Goal: Task Accomplishment & Management: Use online tool/utility

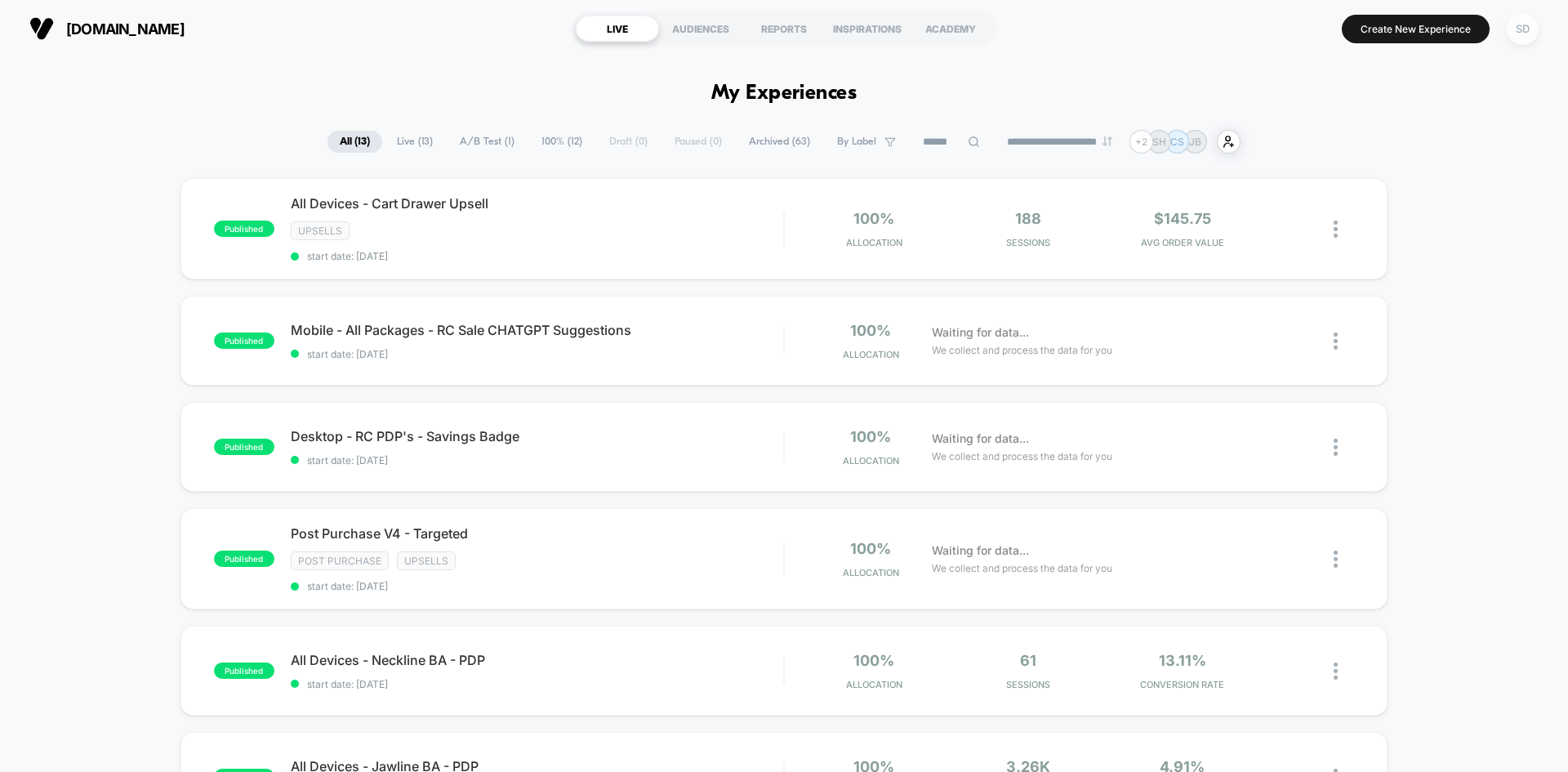
click at [1517, 23] on div "SD" at bounding box center [1523, 28] width 32 height 32
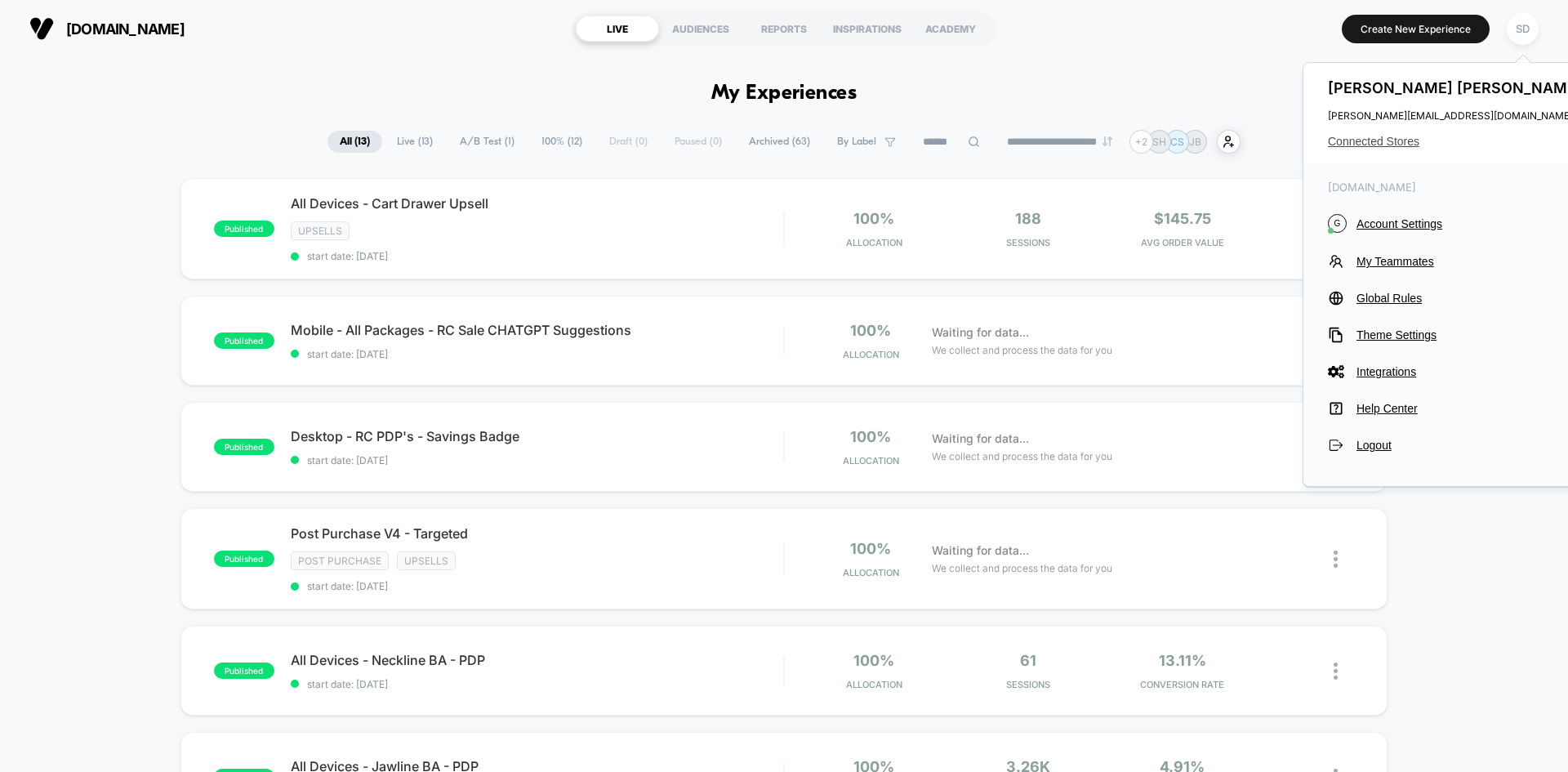
click at [1390, 144] on span "Connected Stores" at bounding box center [1457, 141] width 258 height 13
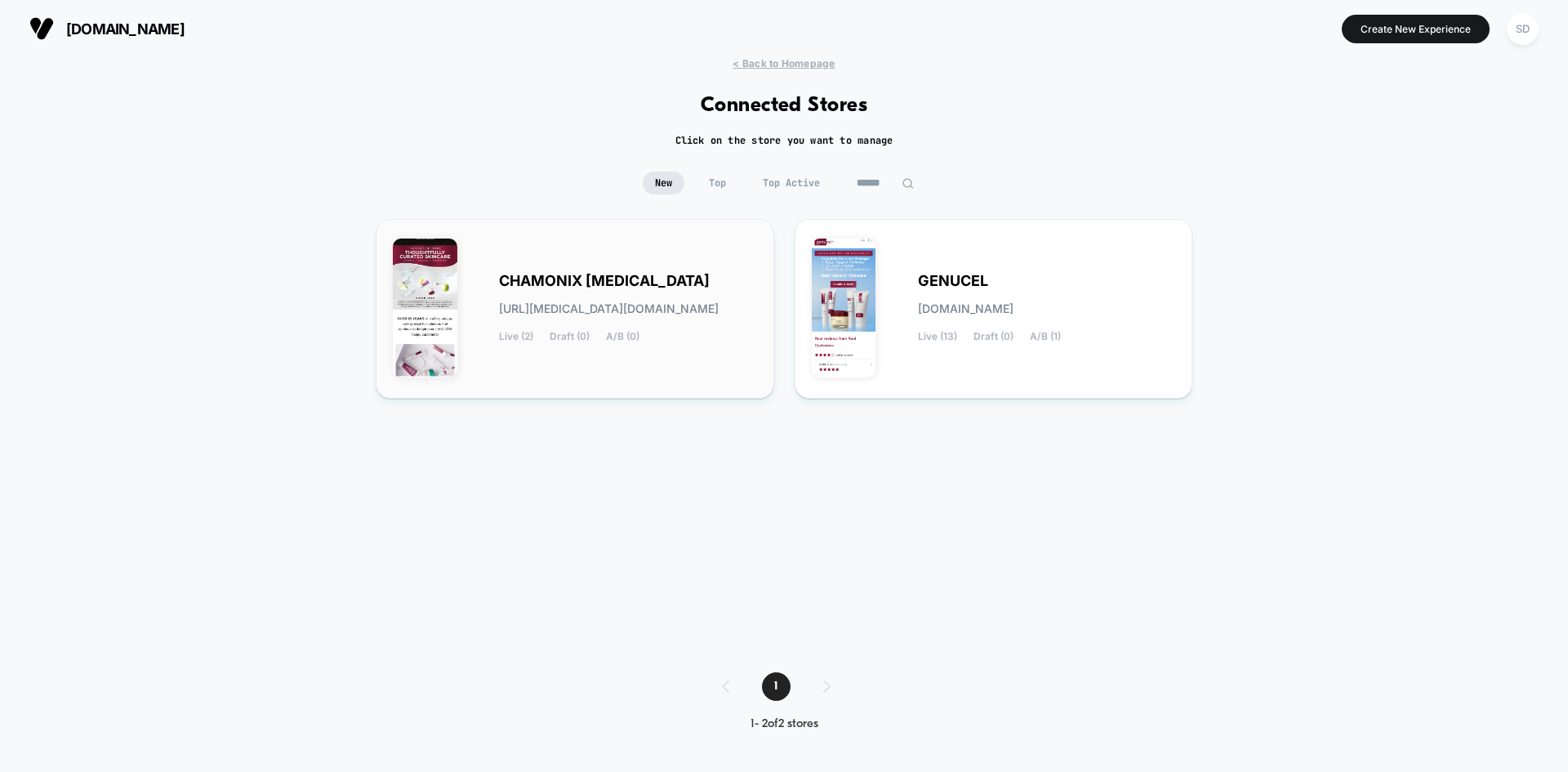
click at [557, 313] on span "[URL][MEDICAL_DATA][DOMAIN_NAME]" at bounding box center [608, 309] width 220 height 12
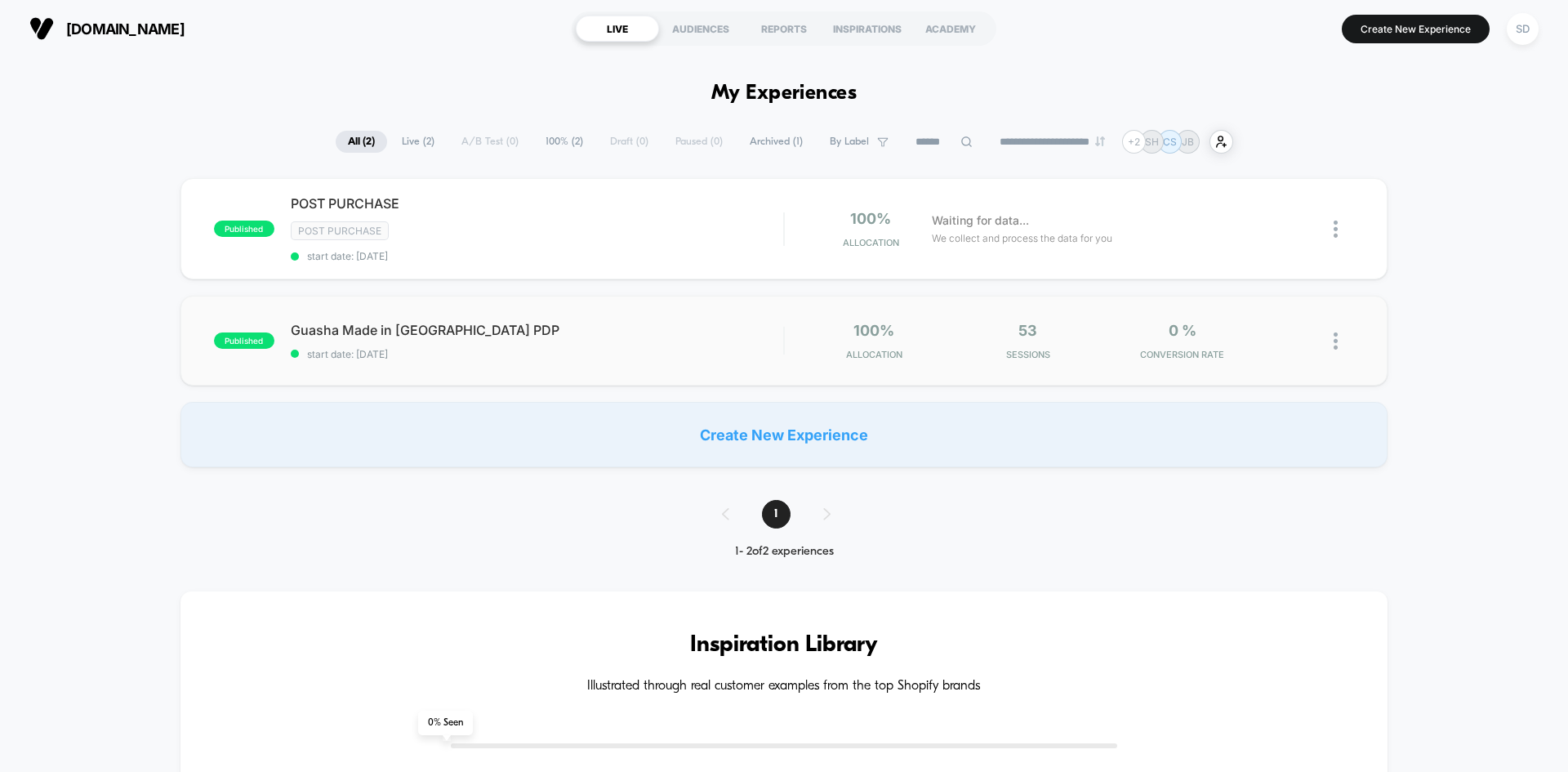
click at [628, 314] on div "published Guasha Made in [GEOGRAPHIC_DATA] PDP start date: [DATE] 100% Allocati…" at bounding box center [784, 341] width 1207 height 90
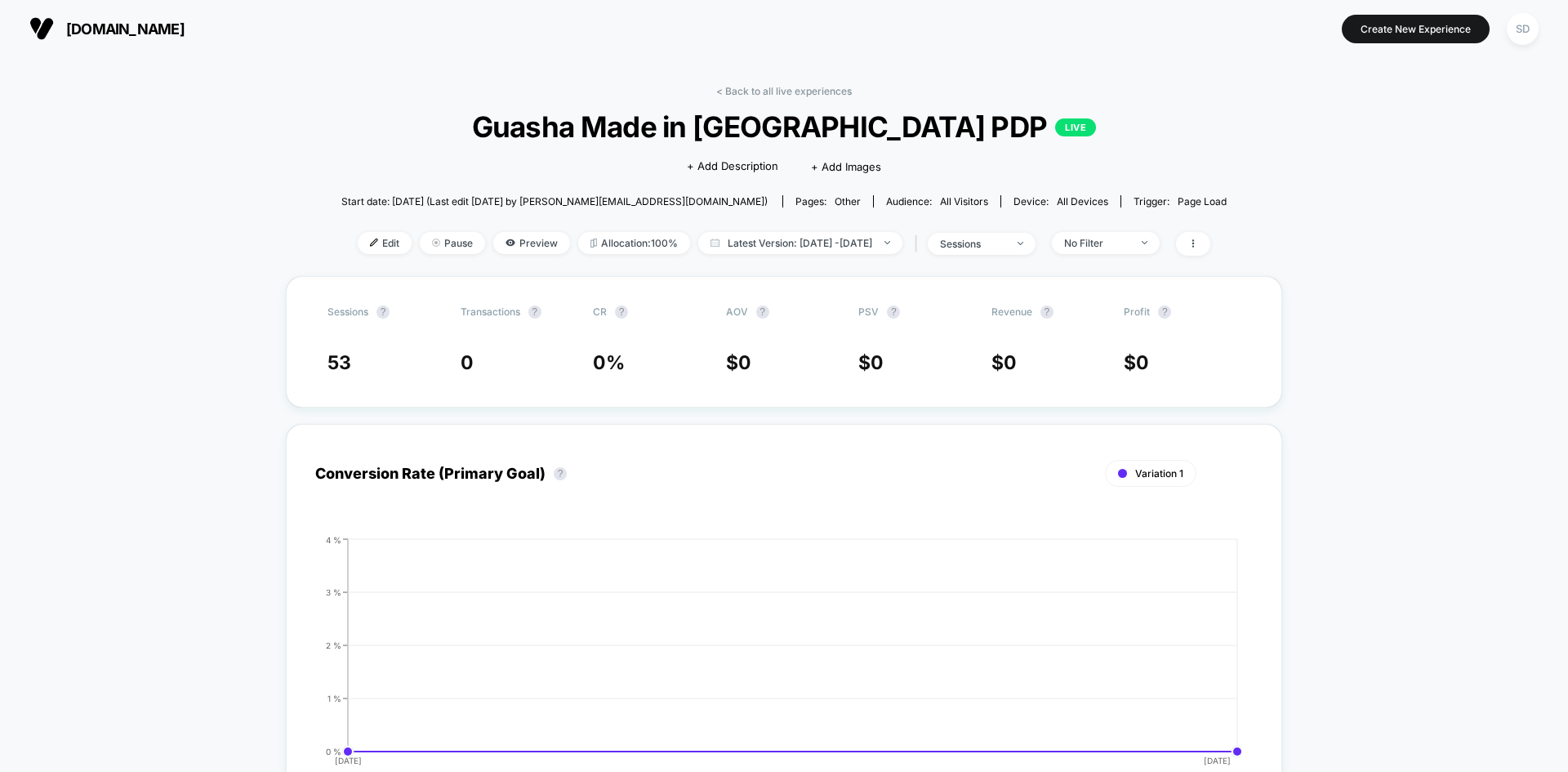
click at [741, 92] on link "< Back to all live experiences" at bounding box center [784, 91] width 136 height 13
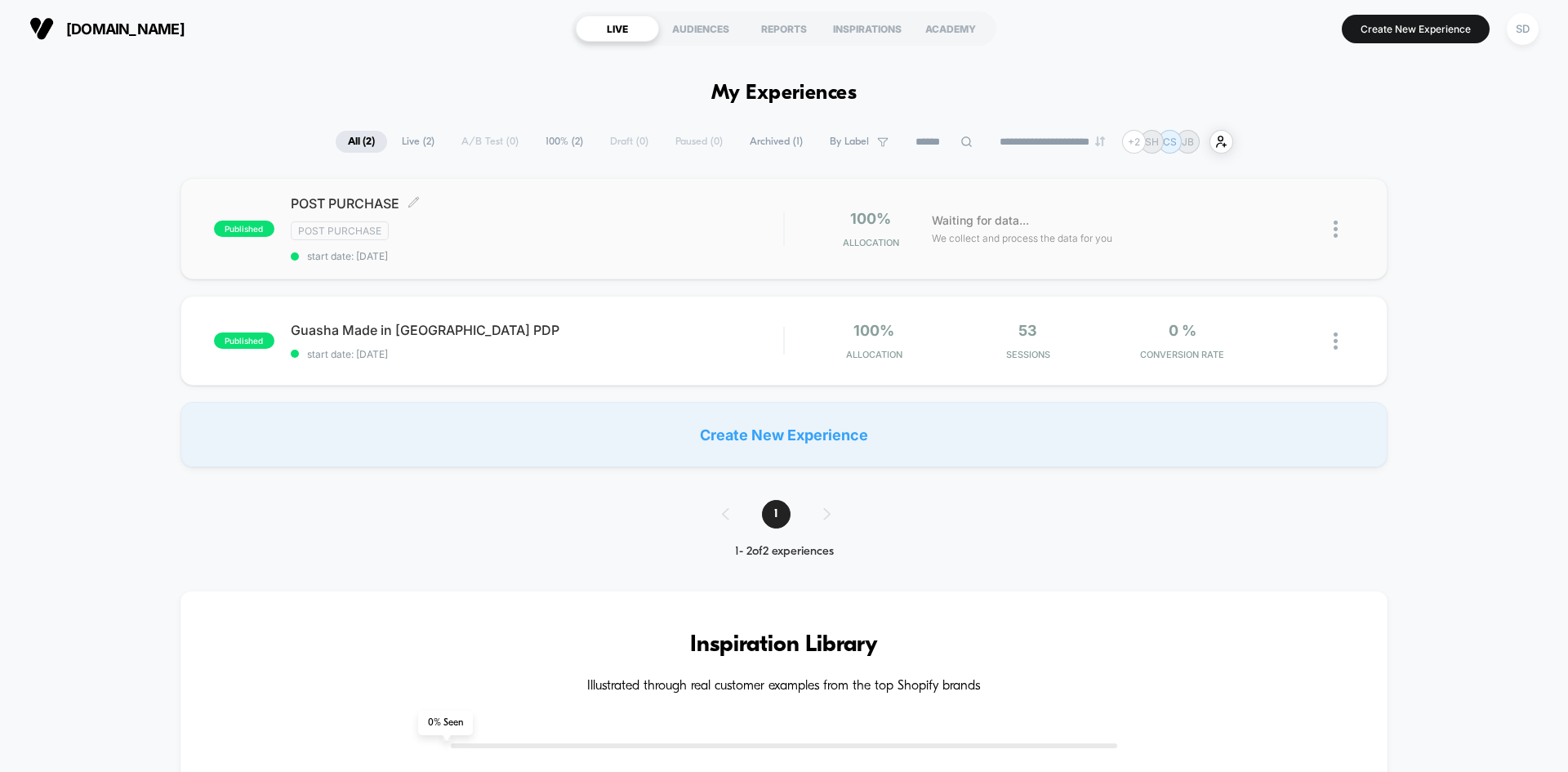
click at [596, 220] on div "POST PURCHASE Click to edit experience details Click to edit experience details…" at bounding box center [537, 229] width 493 height 67
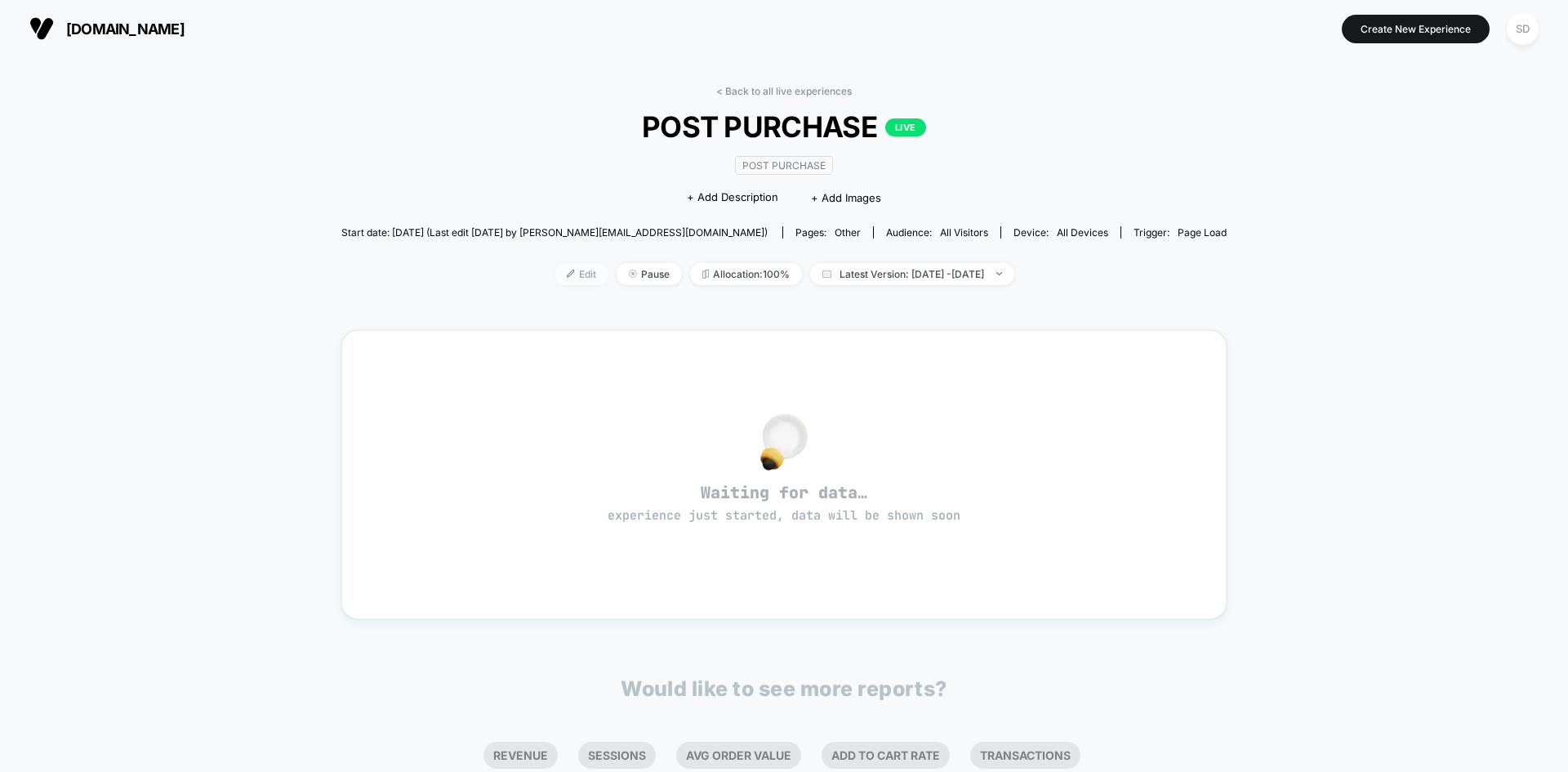
click at [555, 280] on span "Edit" at bounding box center [581, 274] width 54 height 23
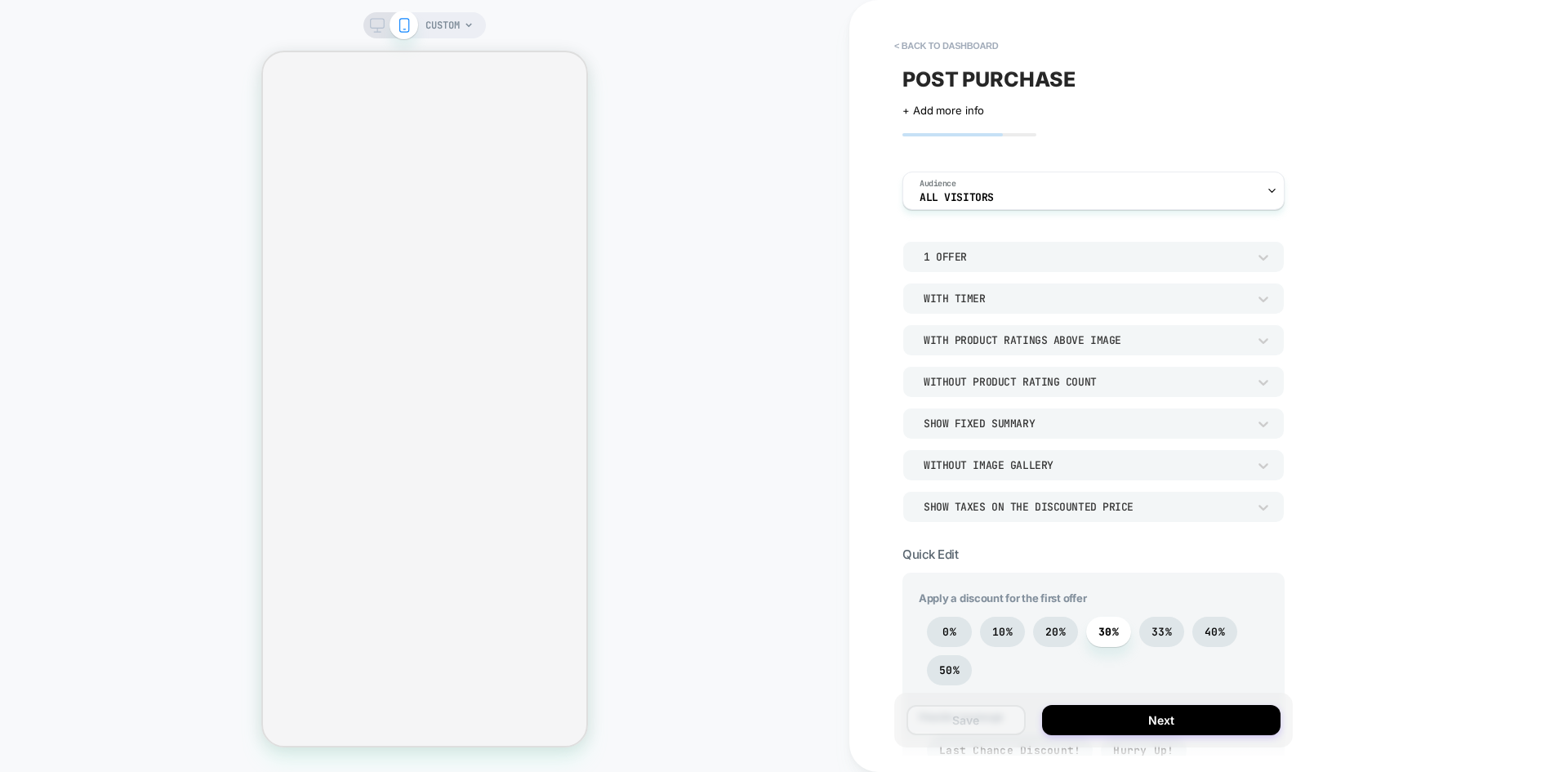
click at [960, 255] on div "1 Offer" at bounding box center [1085, 257] width 324 height 14
click at [971, 328] on div "2 Offers" at bounding box center [1093, 333] width 369 height 34
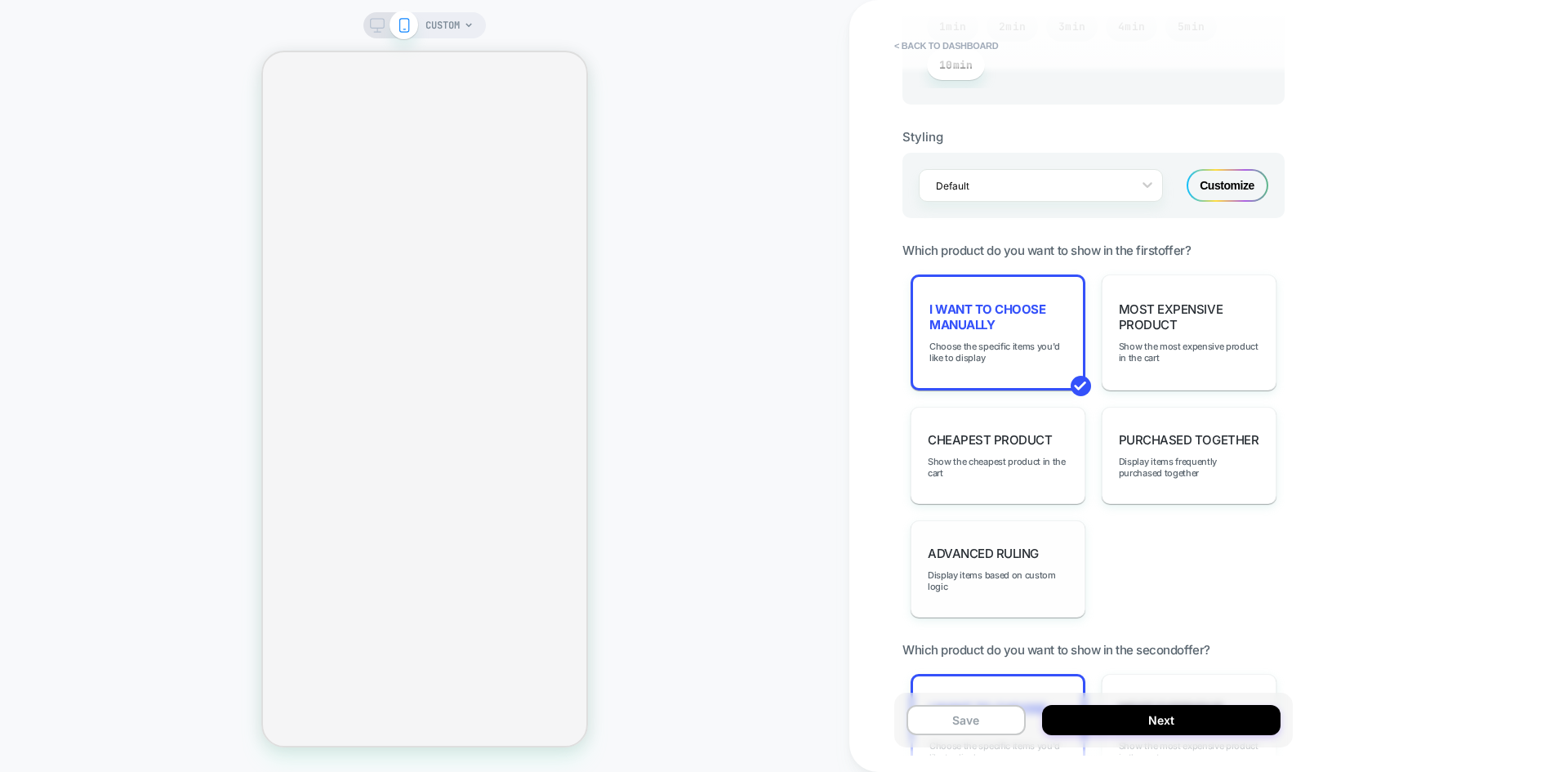
scroll to position [1540, 0]
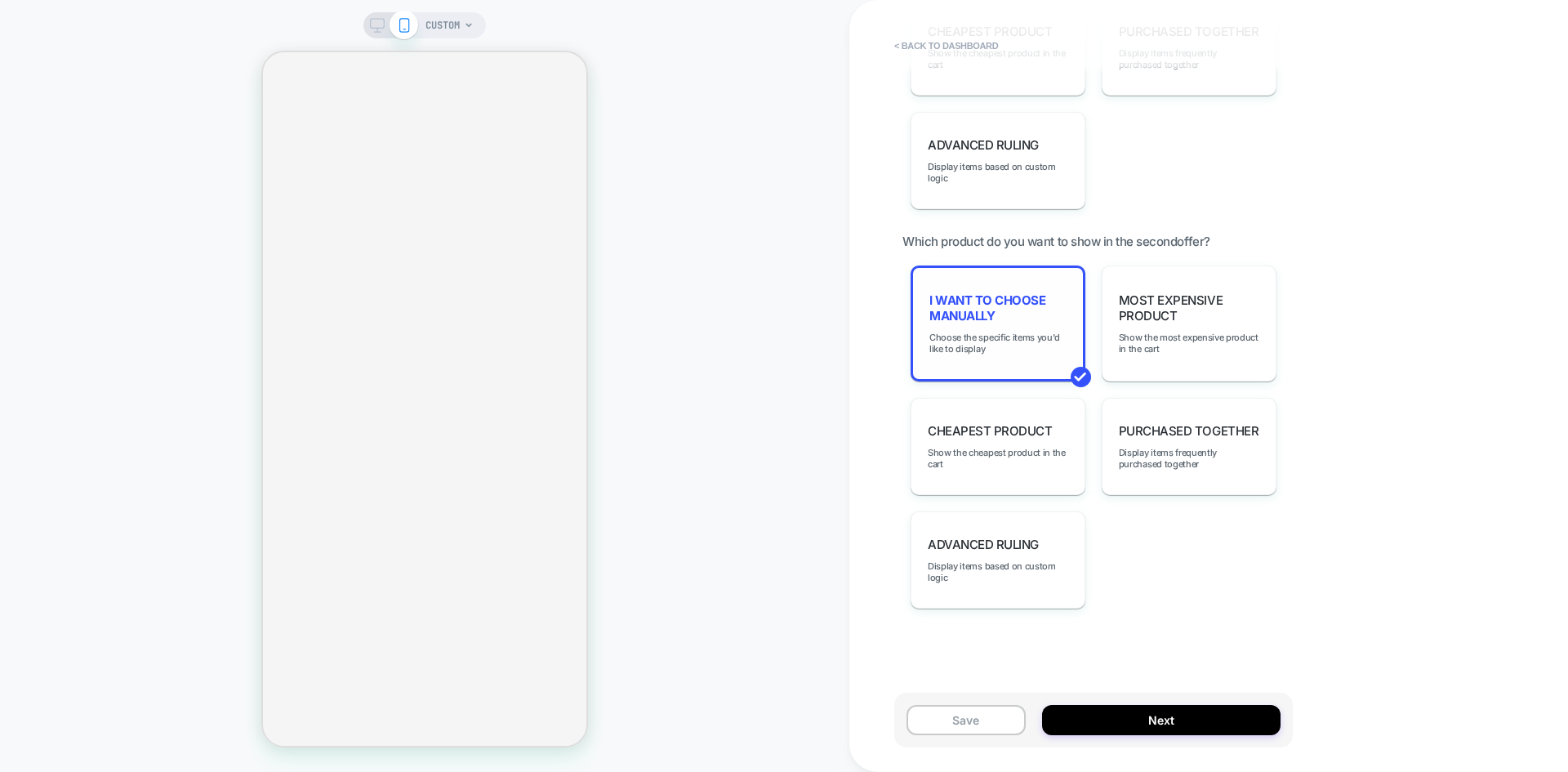
click at [988, 354] on div "I want to choose manually Choose the specific items you'd like to display" at bounding box center [998, 323] width 175 height 116
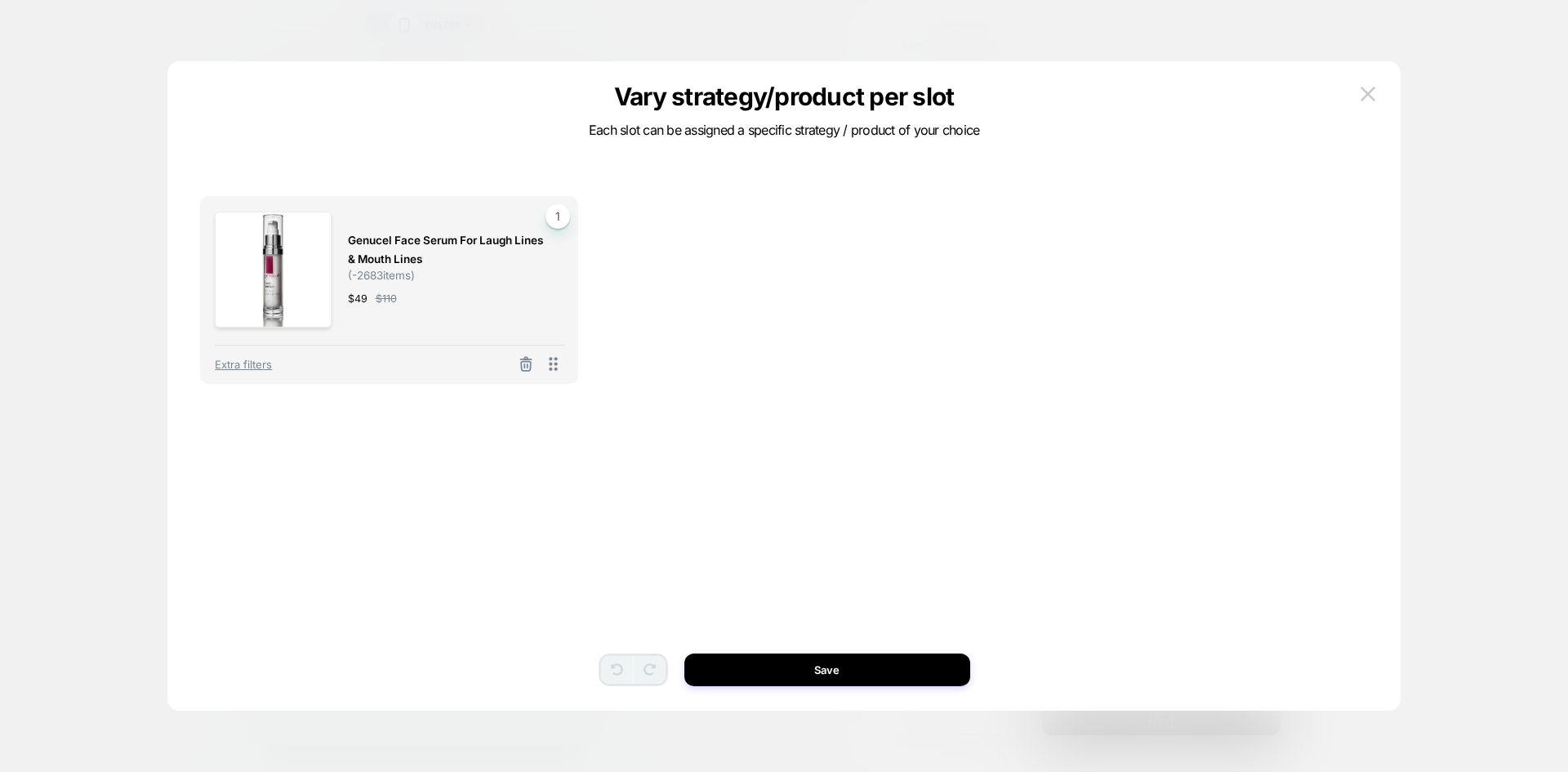
click at [522, 354] on div at bounding box center [525, 364] width 34 height 21
click at [529, 368] on icon at bounding box center [525, 364] width 17 height 17
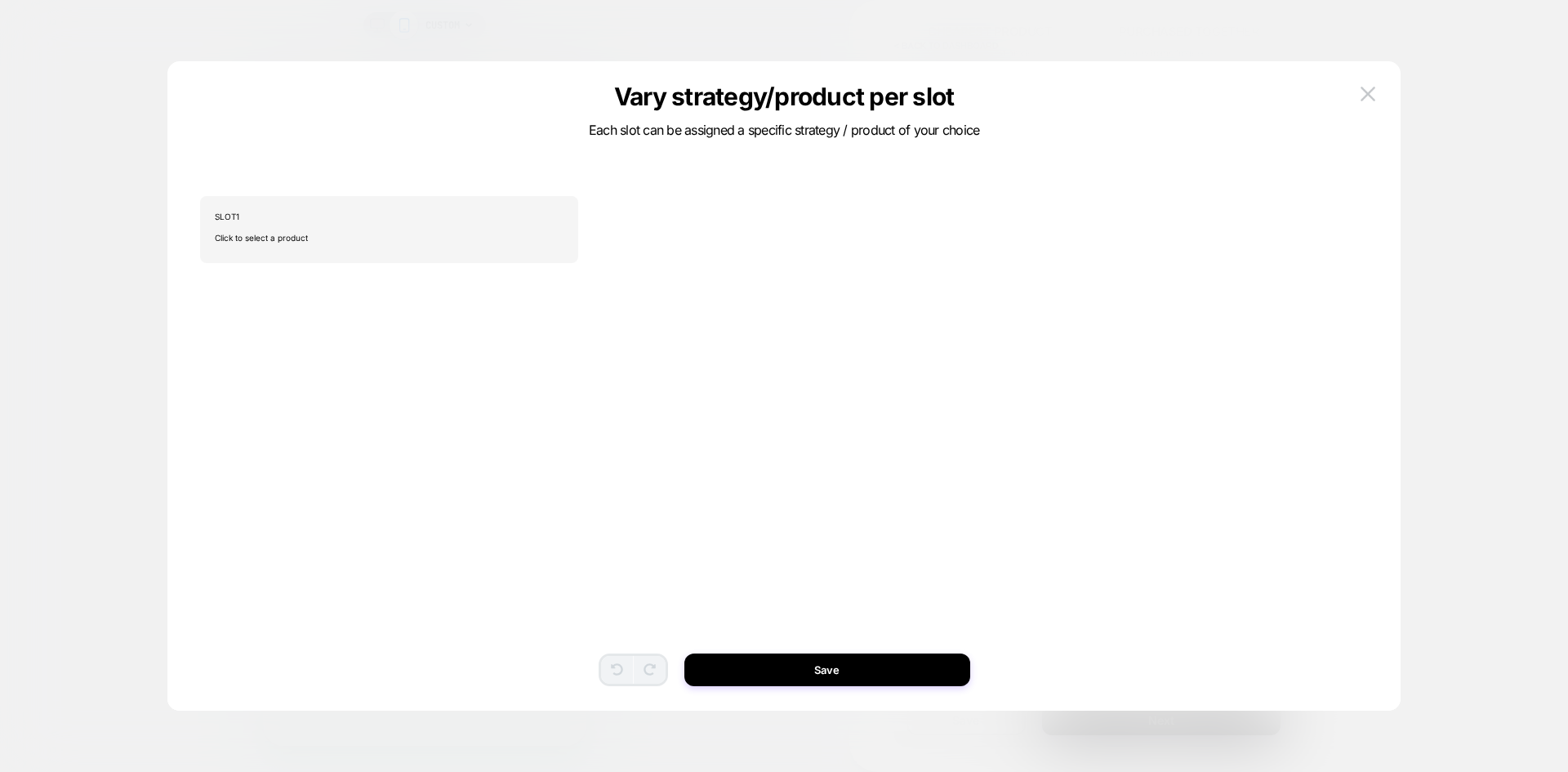
click at [404, 269] on div "SLOT 1 Click to select a product To pick up a draggable item, press the space b…" at bounding box center [784, 250] width 1169 height 108
click at [403, 250] on span "Click to select a product" at bounding box center [389, 237] width 348 height 32
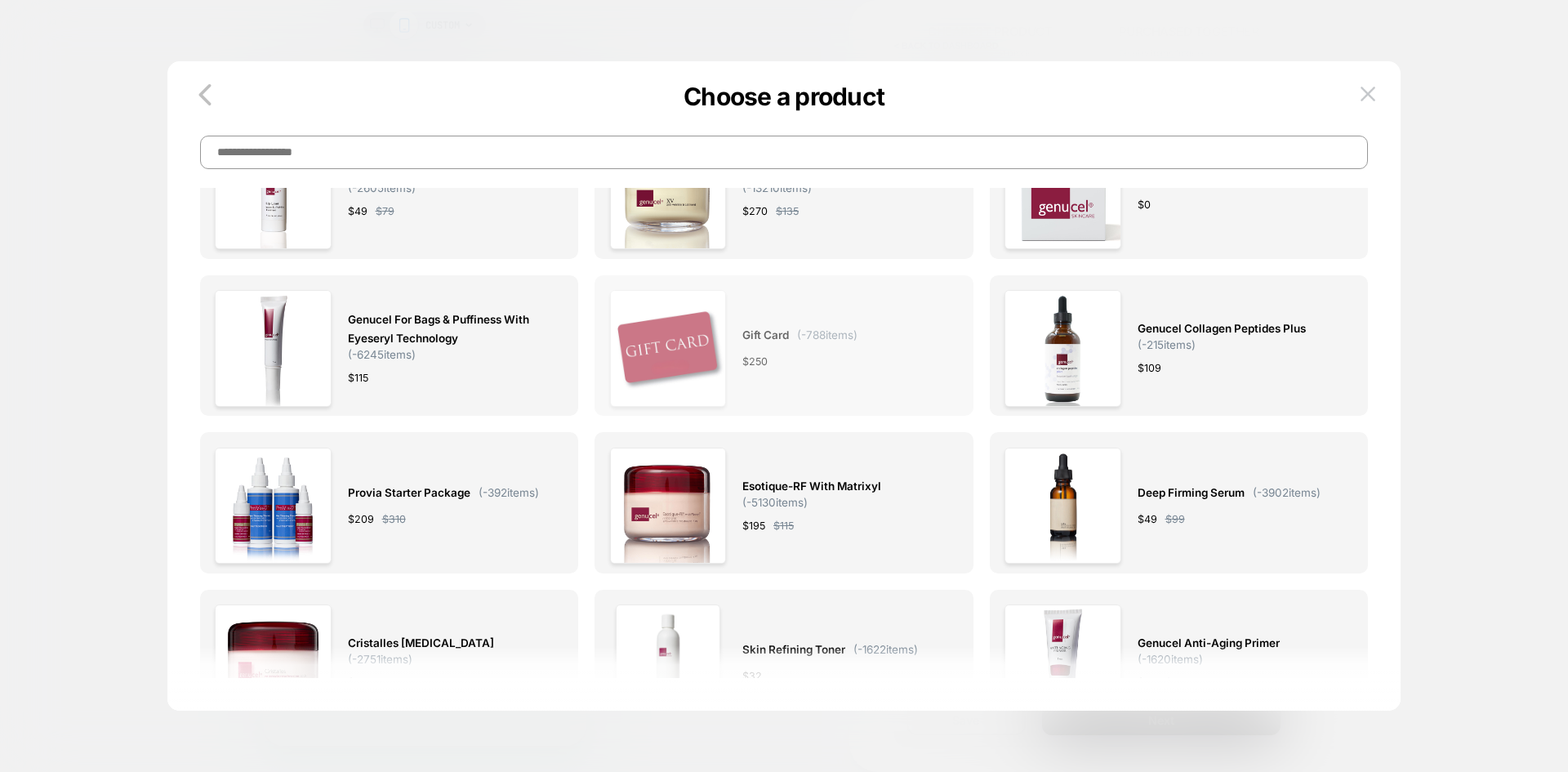
scroll to position [654, 0]
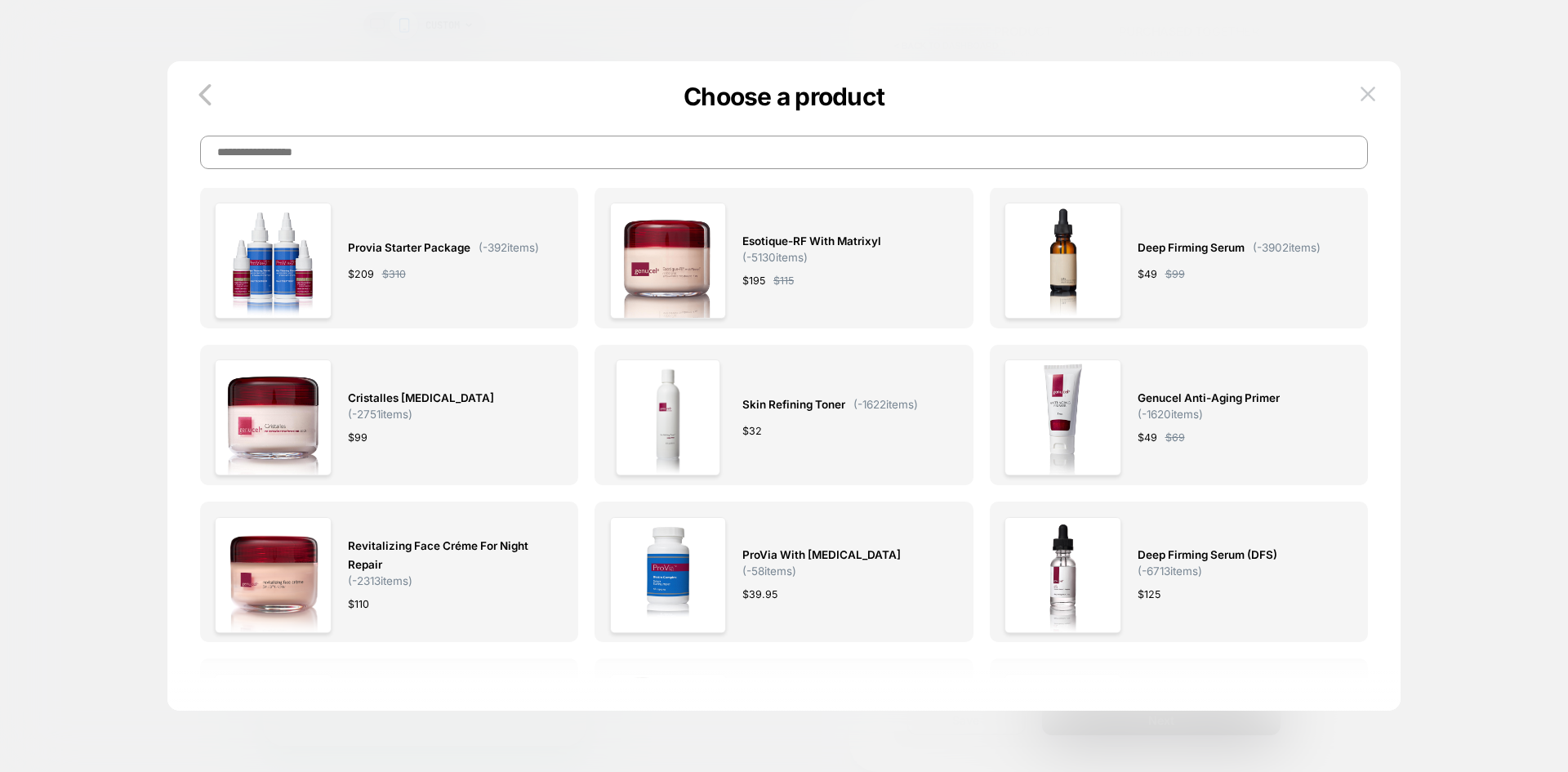
click at [770, 163] on input at bounding box center [784, 153] width 1169 height 33
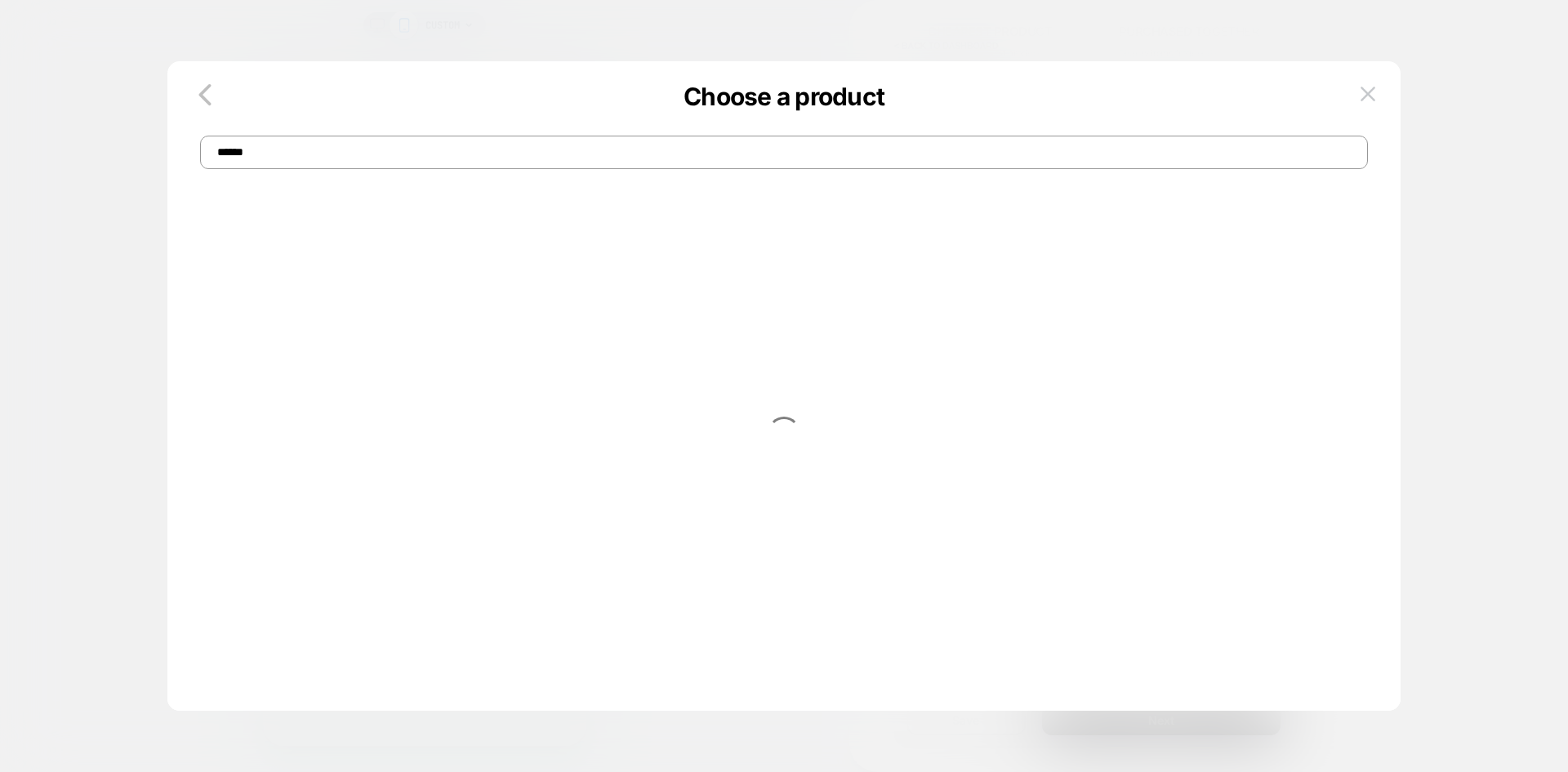
scroll to position [0, 0]
type input "**********"
click at [210, 108] on icon "button" at bounding box center [204, 94] width 32 height 32
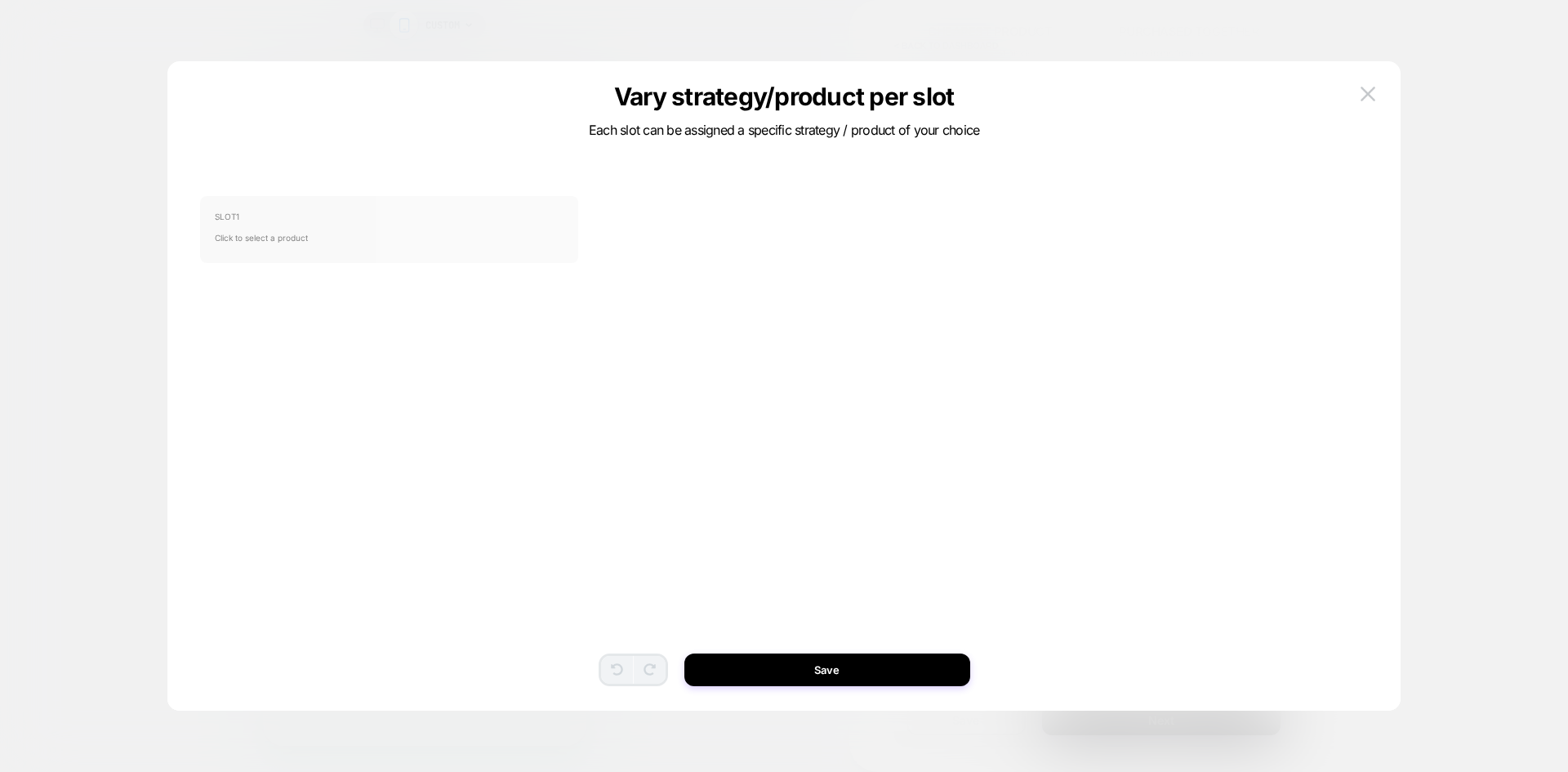
click at [466, 257] on div "SLOT 1 Click to select a product" at bounding box center [389, 229] width 379 height 67
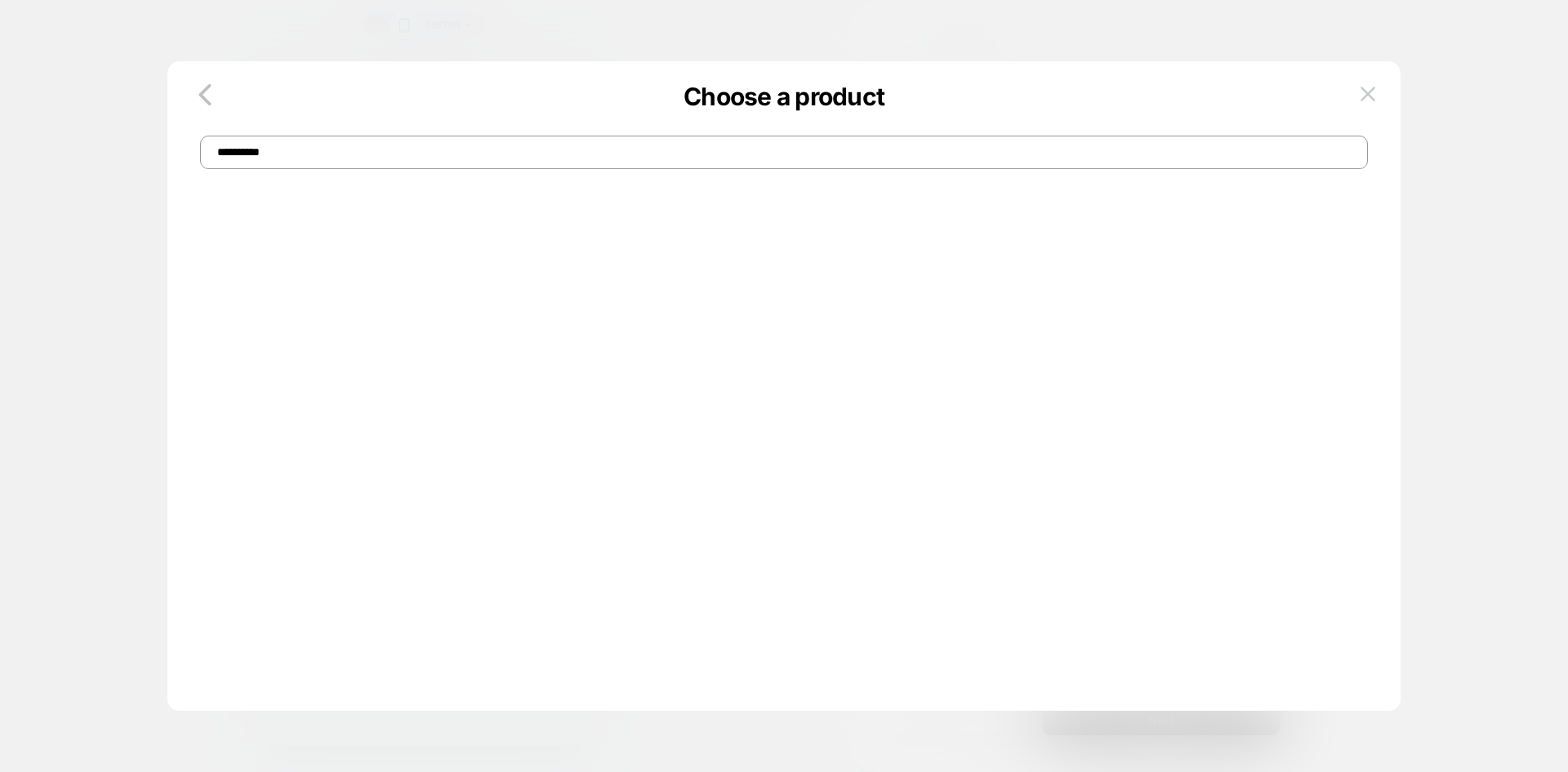
drag, startPoint x: 319, startPoint y: 156, endPoint x: 16, endPoint y: 156, distance: 303.0
click at [911, 265] on div "**********" at bounding box center [998, 323] width 175 height 116
type input "***"
click at [460, 263] on span "Sculptstone Massager — Red Light [MEDICAL_DATA] Massager" at bounding box center [448, 266] width 200 height 37
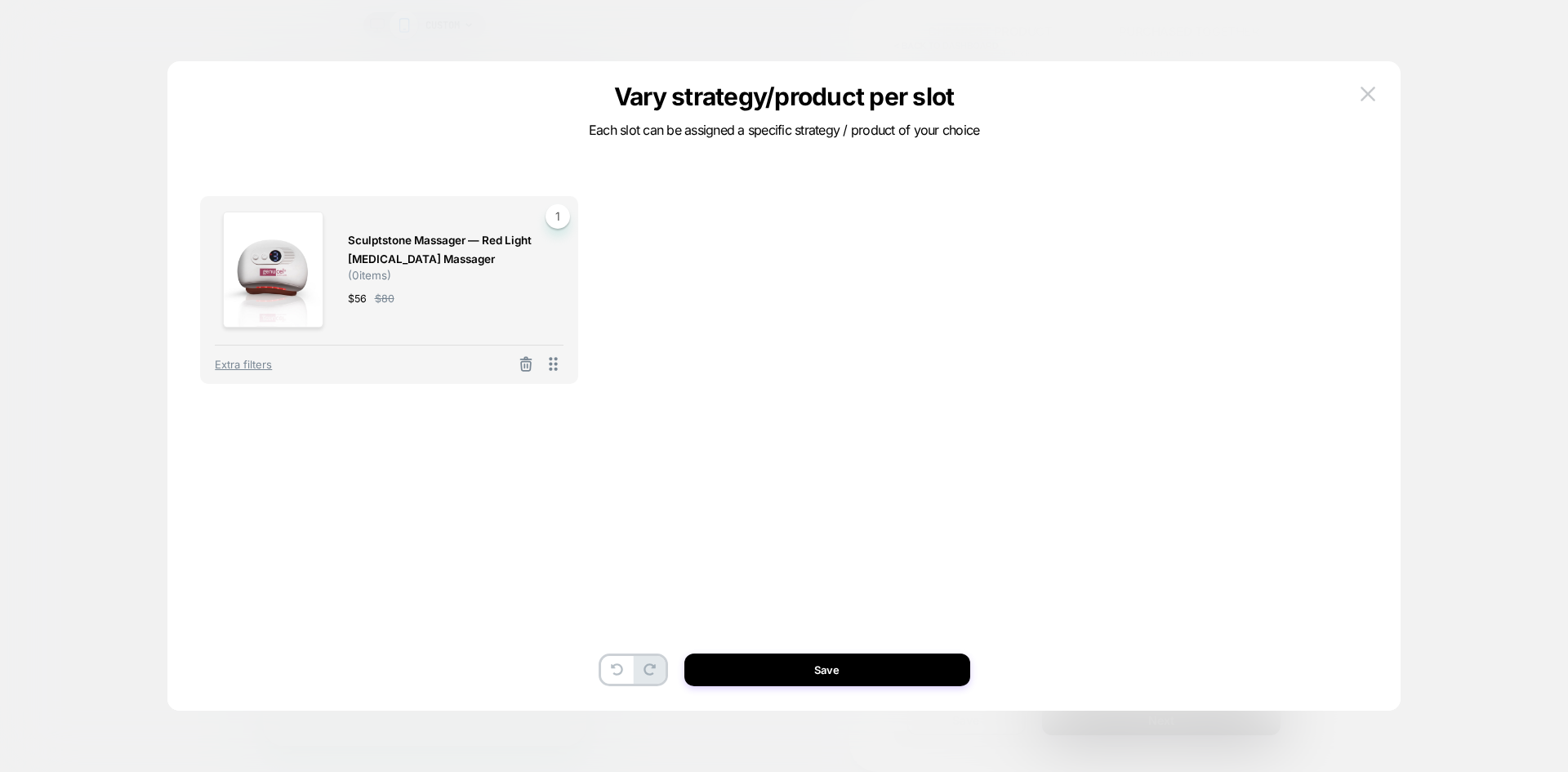
click at [251, 378] on div "Sculptstone Massager — Red Light [MEDICAL_DATA] Massager ( 0 items) $ 56 $ 80 1…" at bounding box center [389, 290] width 379 height 188
click at [251, 368] on span "Extra filters" at bounding box center [244, 364] width 57 height 13
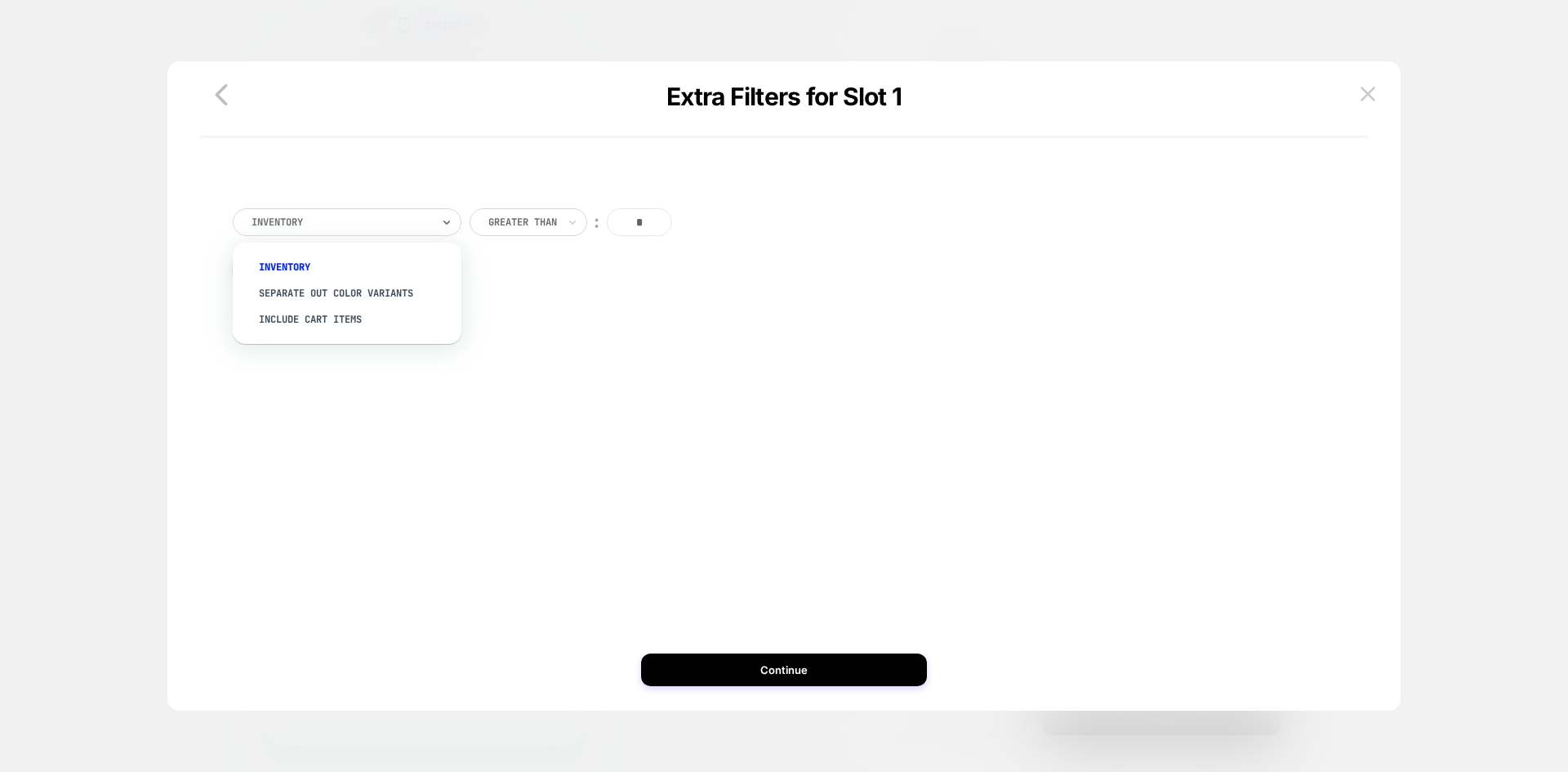
click at [328, 218] on div at bounding box center [341, 222] width 180 height 15
drag, startPoint x: 330, startPoint y: 292, endPoint x: 346, endPoint y: 295, distance: 16.3
click at [331, 292] on div "Separate out color variants" at bounding box center [355, 293] width 212 height 26
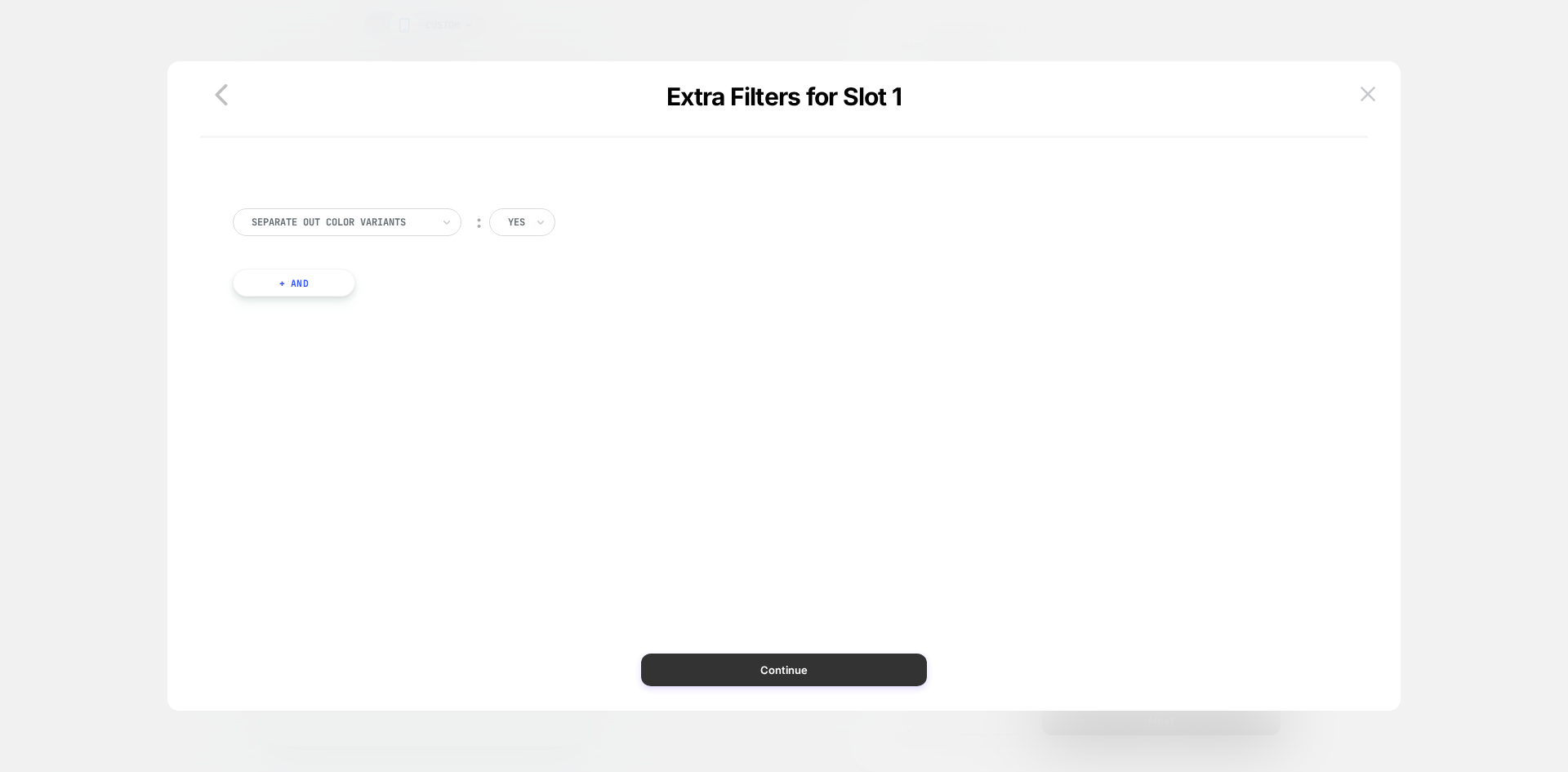
click at [813, 680] on button "Continue" at bounding box center [784, 669] width 286 height 32
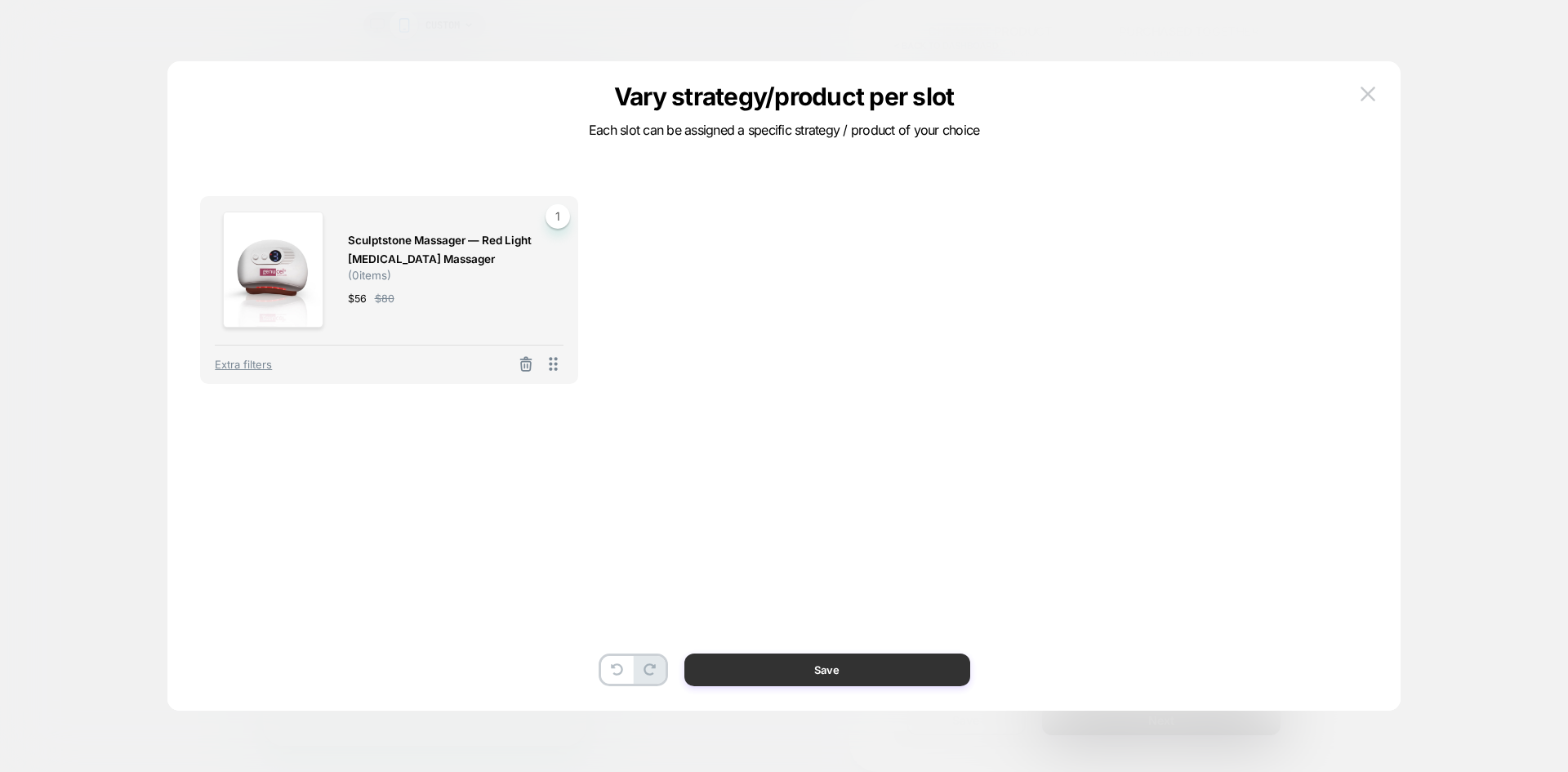
click at [787, 680] on button "Save" at bounding box center [828, 669] width 286 height 32
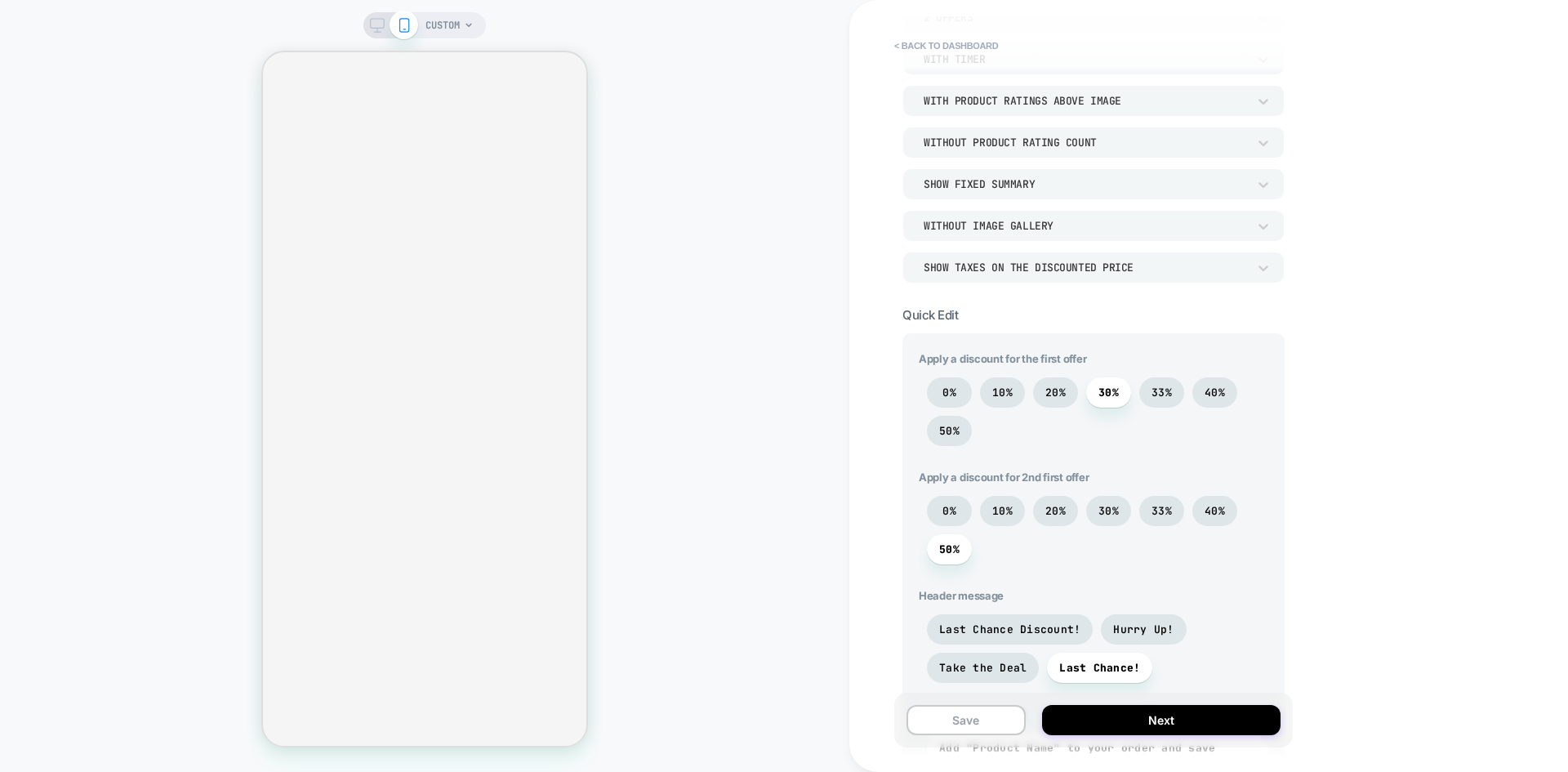
scroll to position [233, 0]
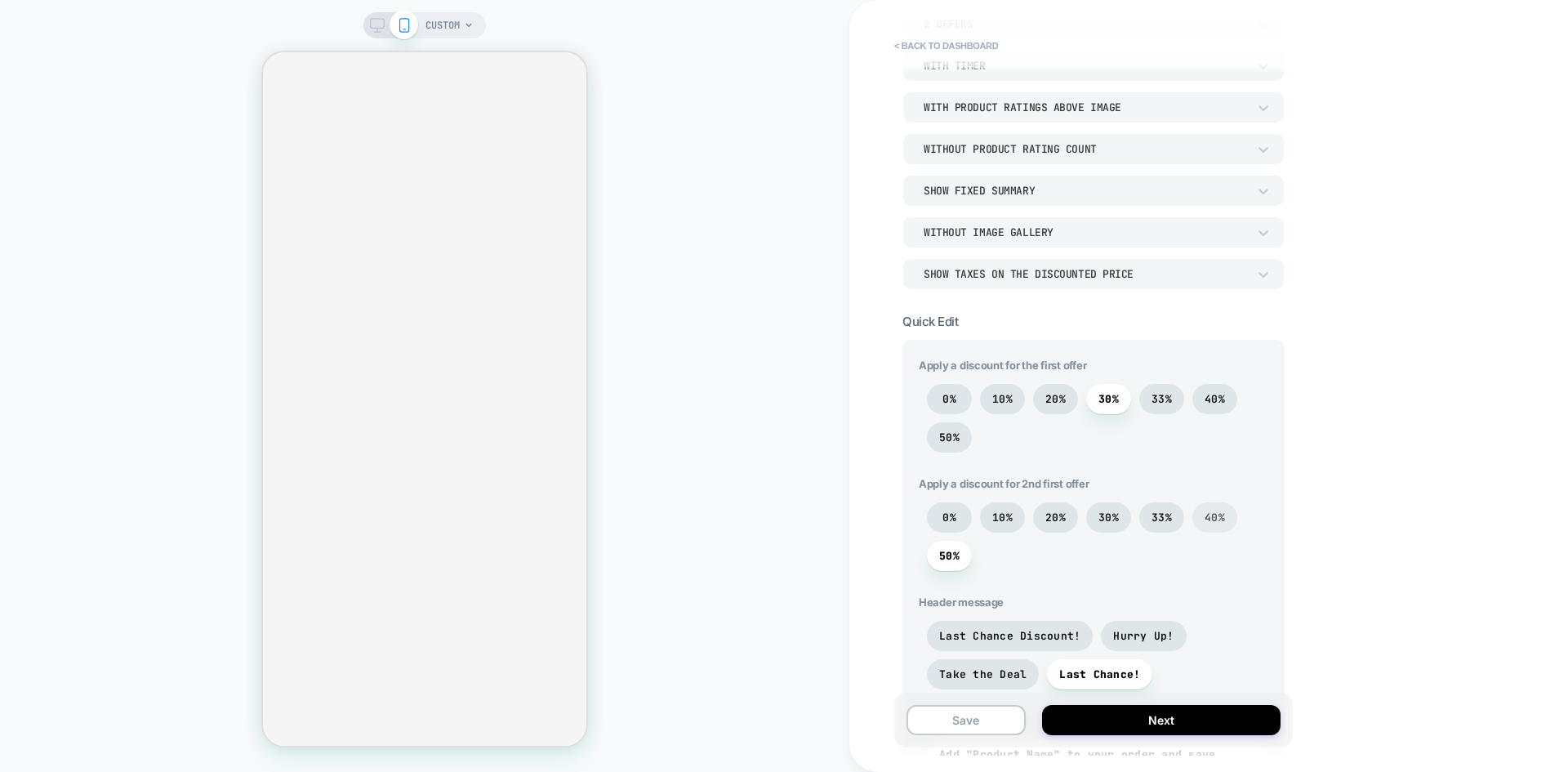
click at [1227, 516] on span "40%" at bounding box center [1215, 518] width 45 height 30
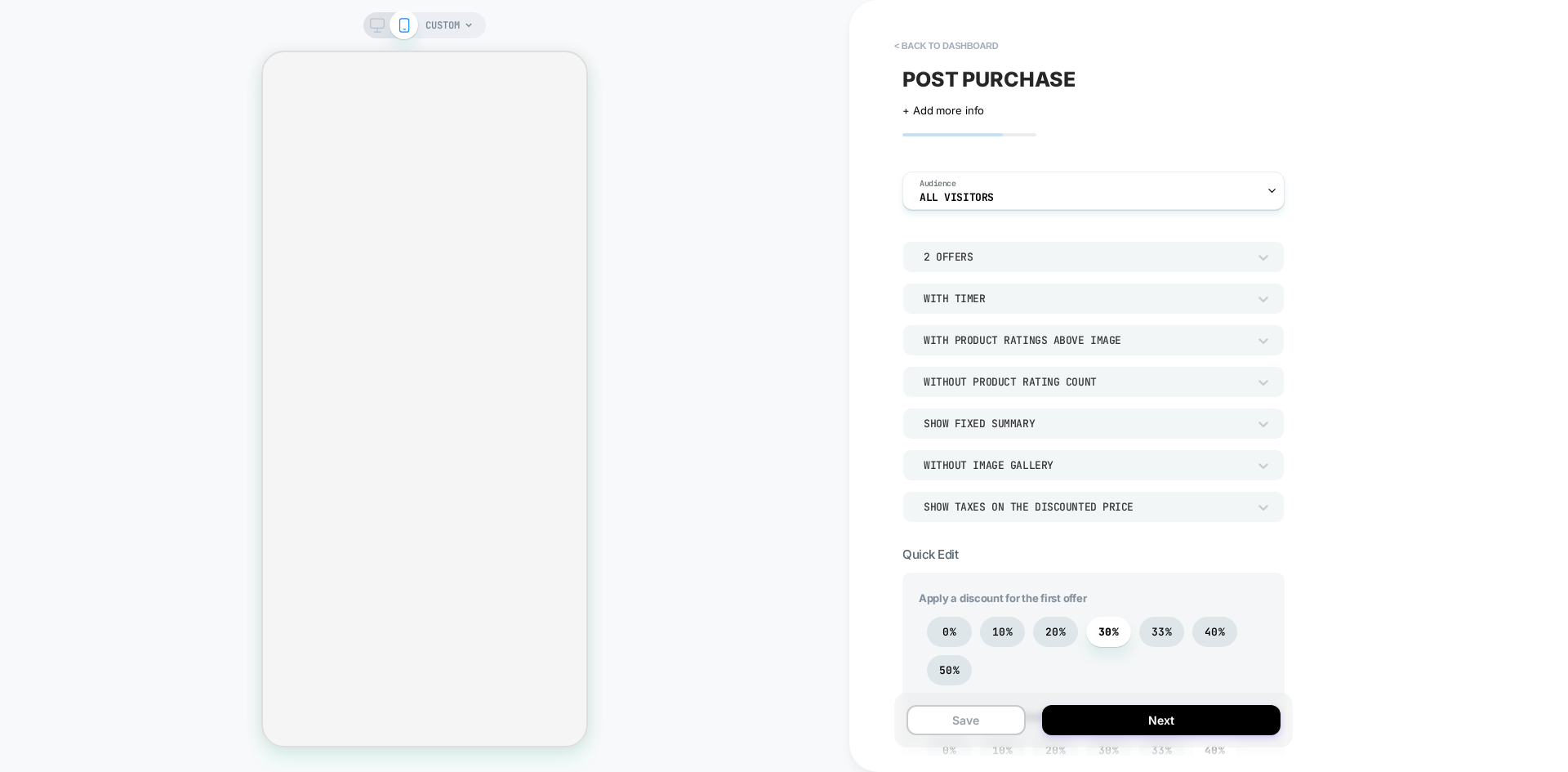
scroll to position [327, 0]
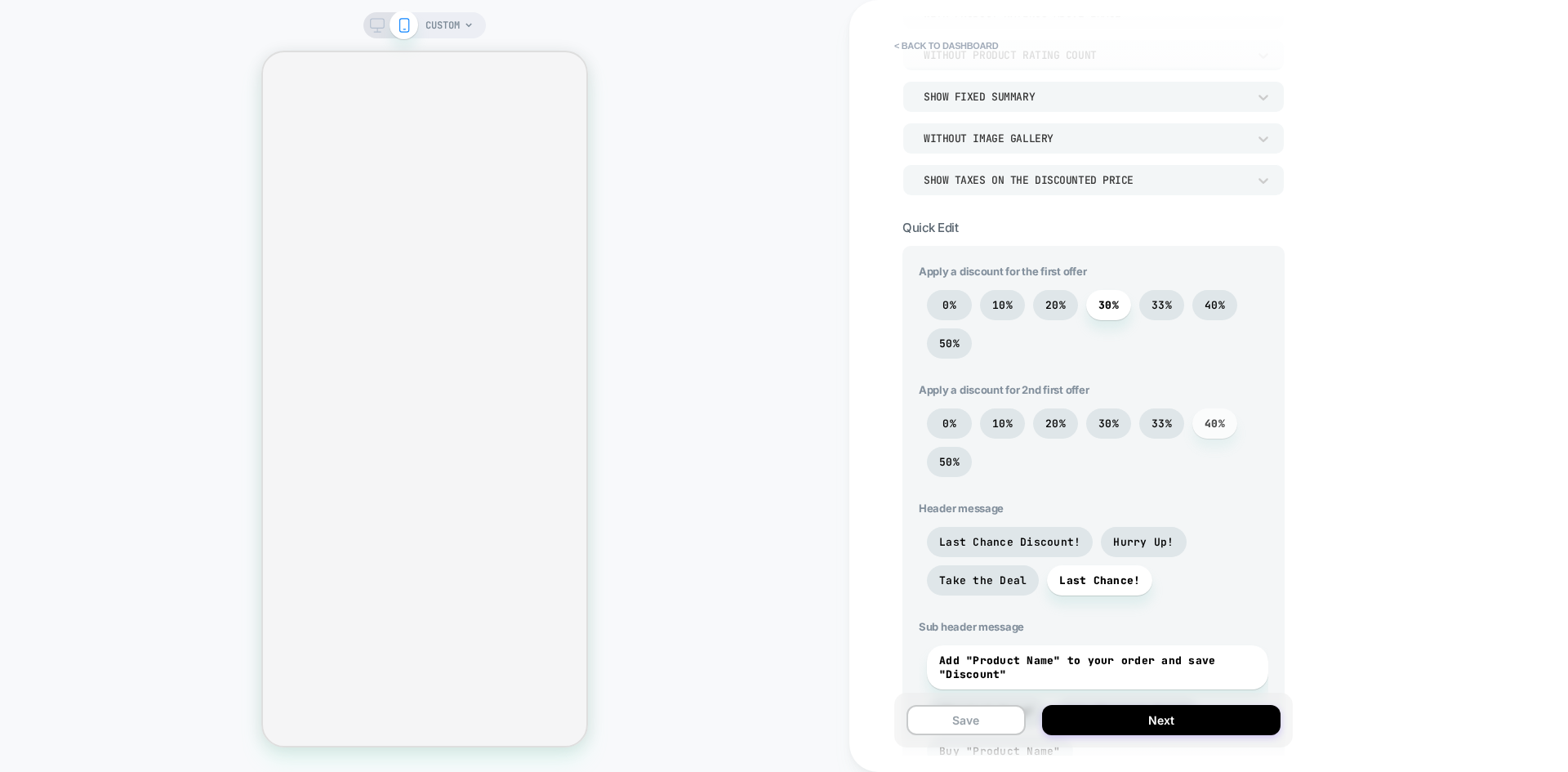
click at [1212, 424] on span "40%" at bounding box center [1215, 424] width 21 height 14
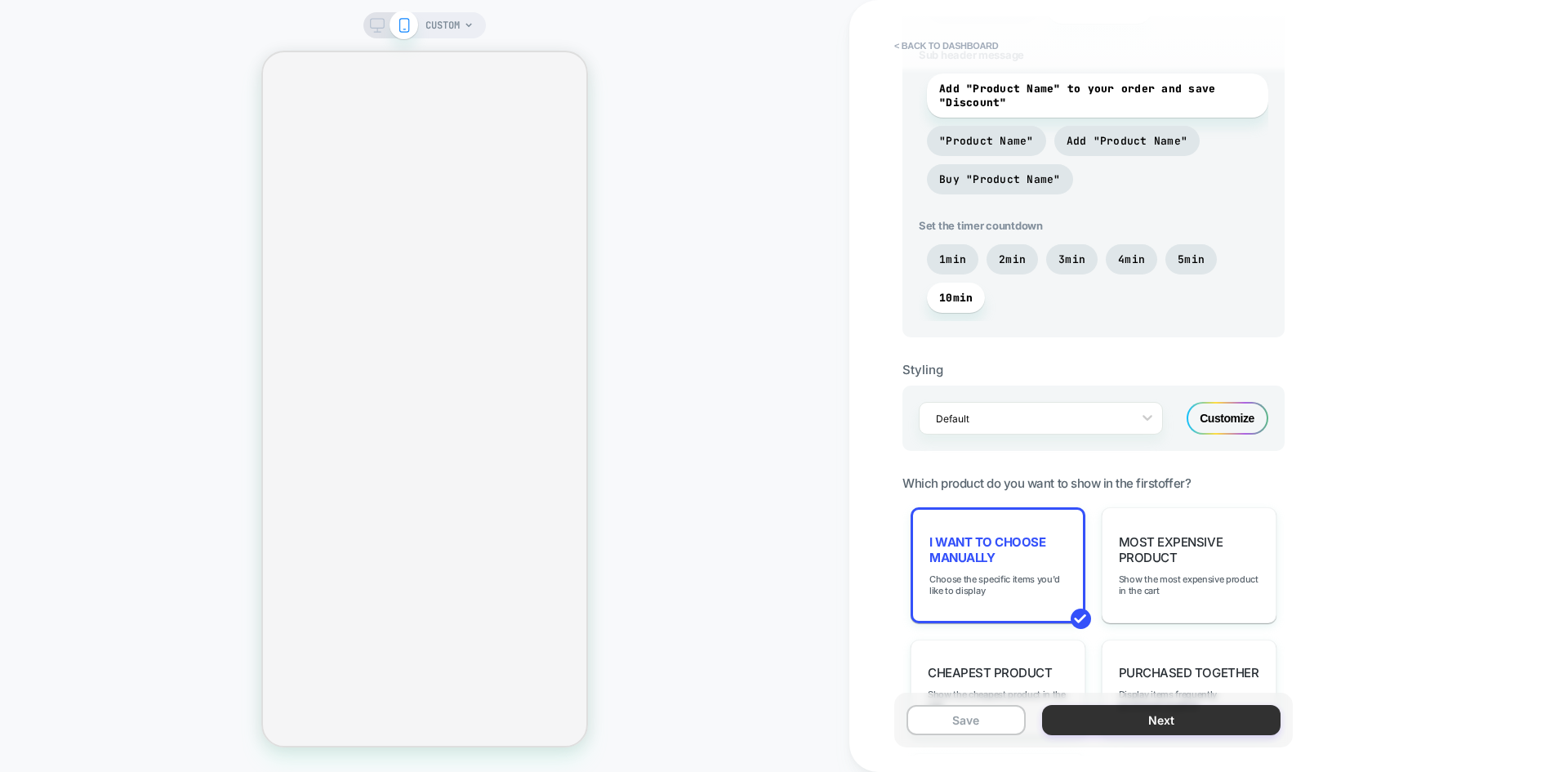
scroll to position [980, 0]
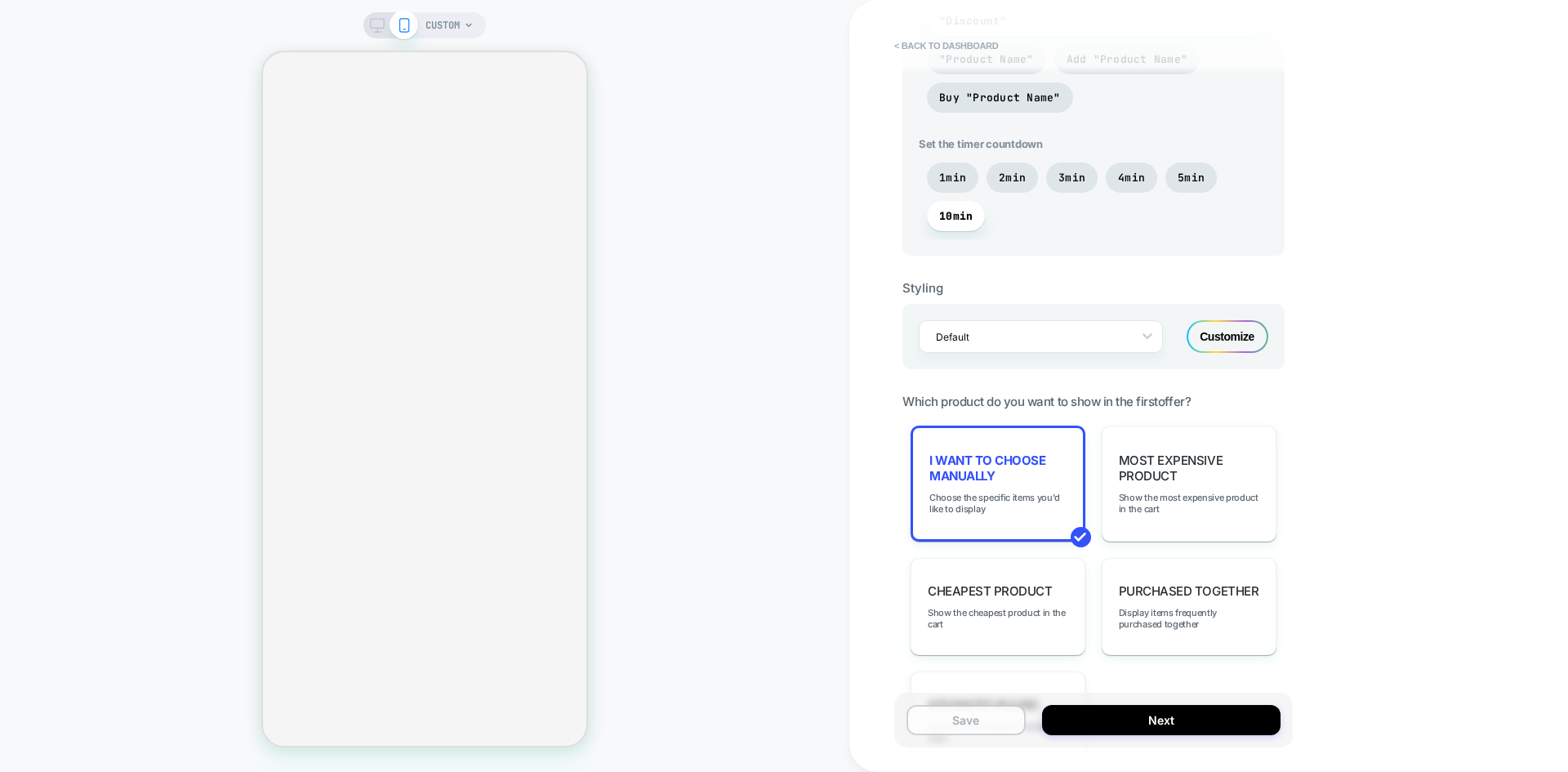
click at [994, 724] on button "Save" at bounding box center [966, 720] width 119 height 30
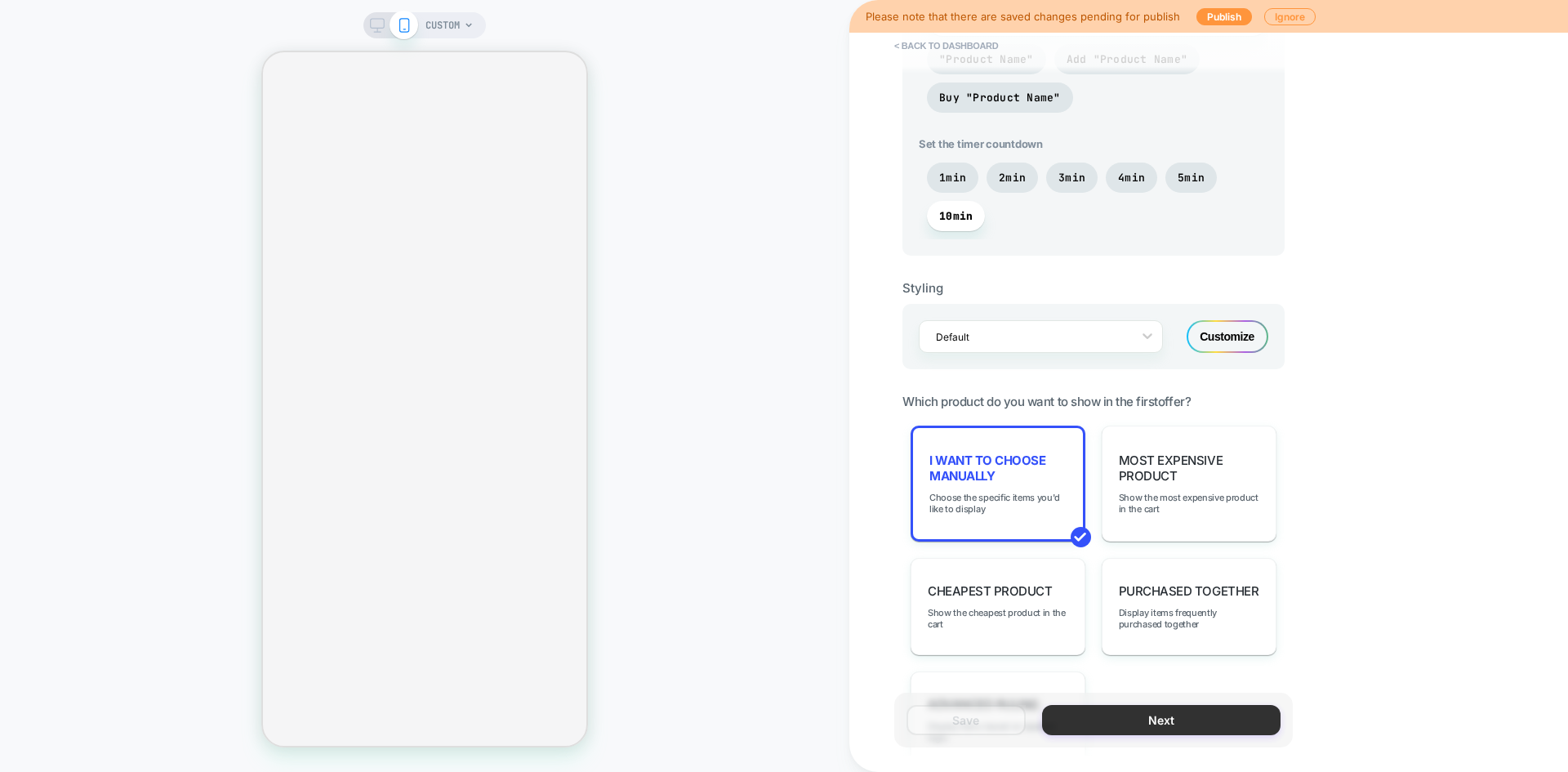
click at [1209, 711] on button "Next" at bounding box center [1161, 720] width 239 height 30
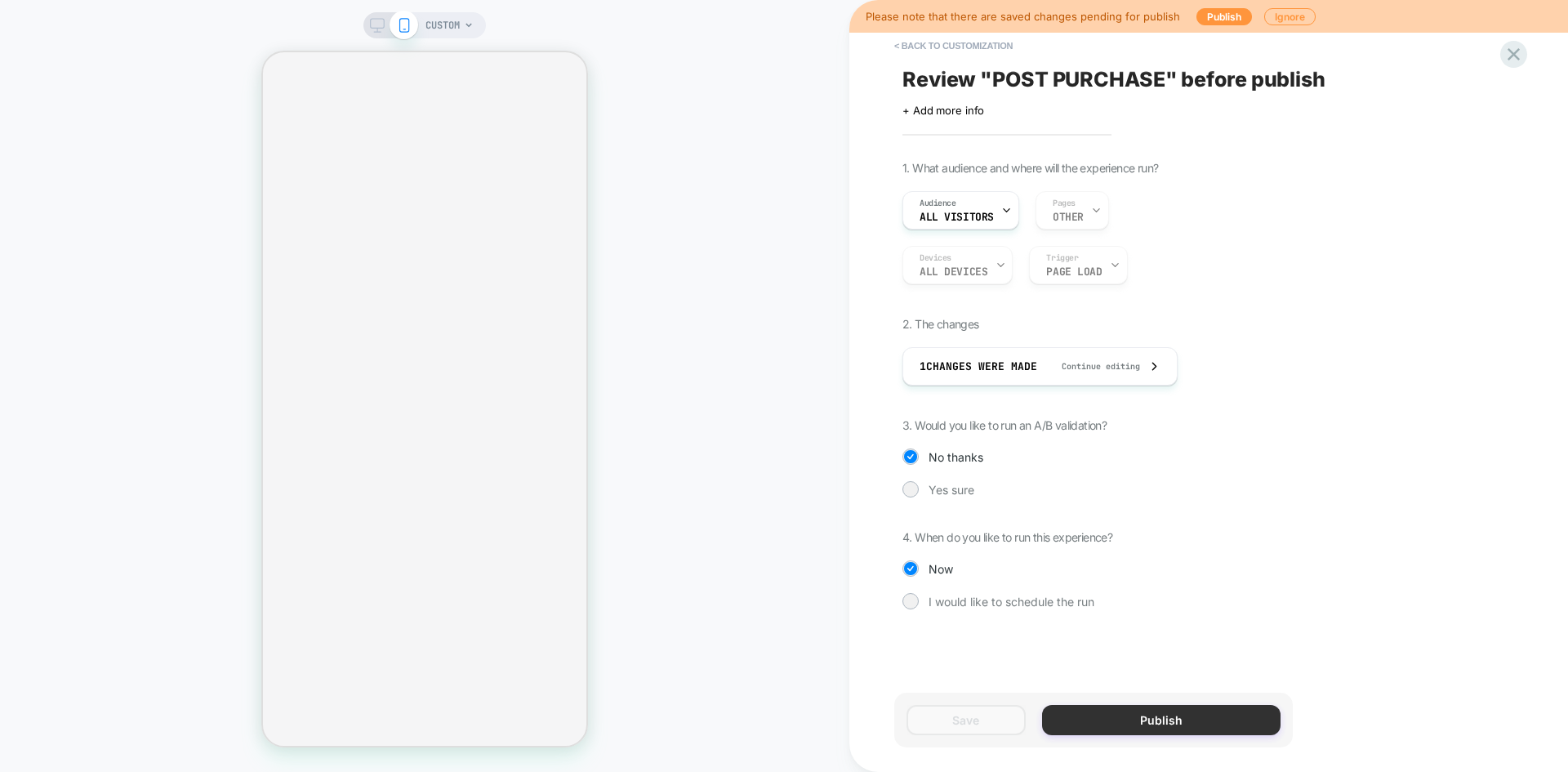
click at [1142, 722] on button "Publish" at bounding box center [1161, 720] width 239 height 30
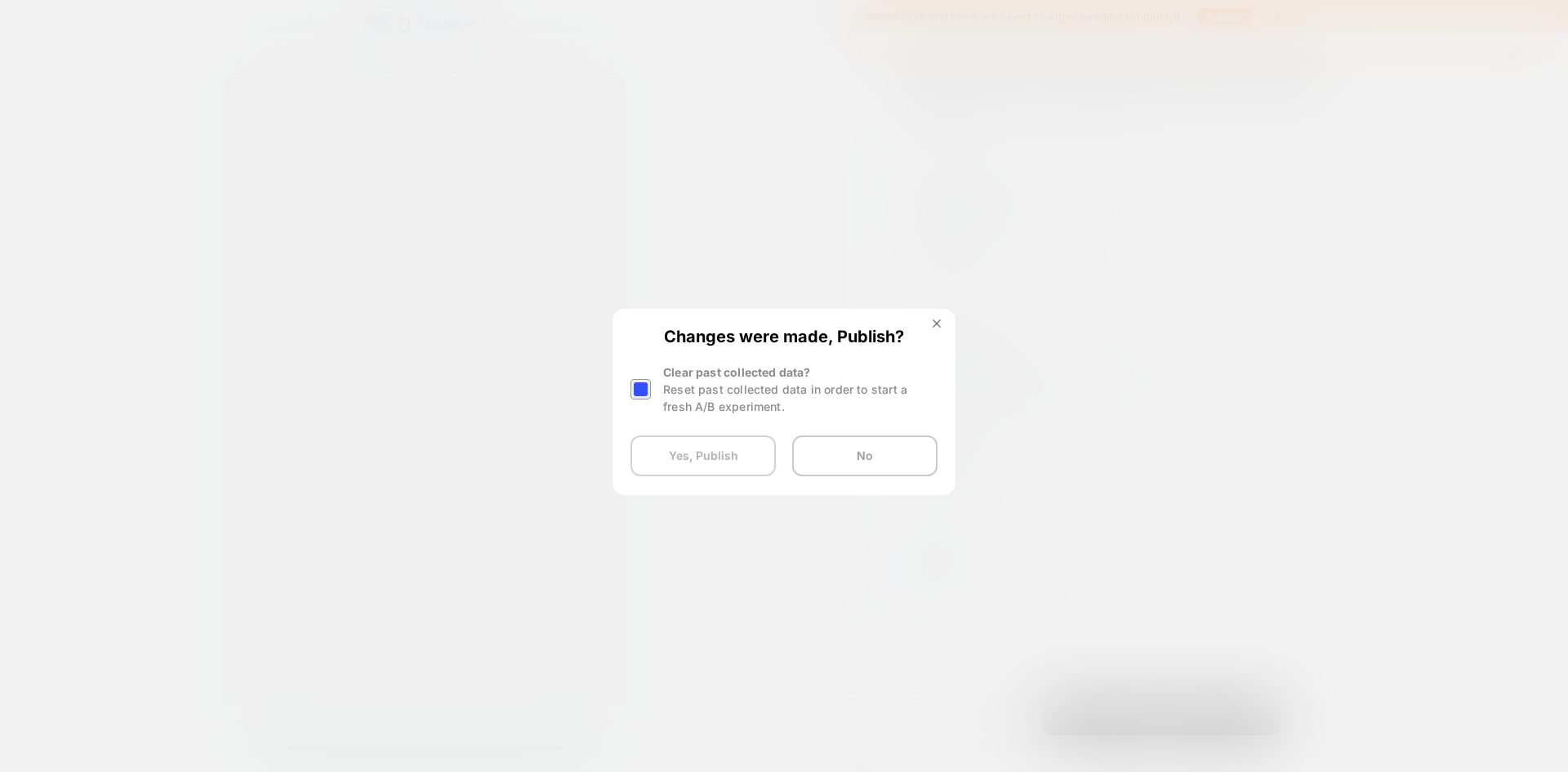
click at [707, 468] on button "Yes, Publish" at bounding box center [703, 456] width 146 height 41
